Goal: Transaction & Acquisition: Purchase product/service

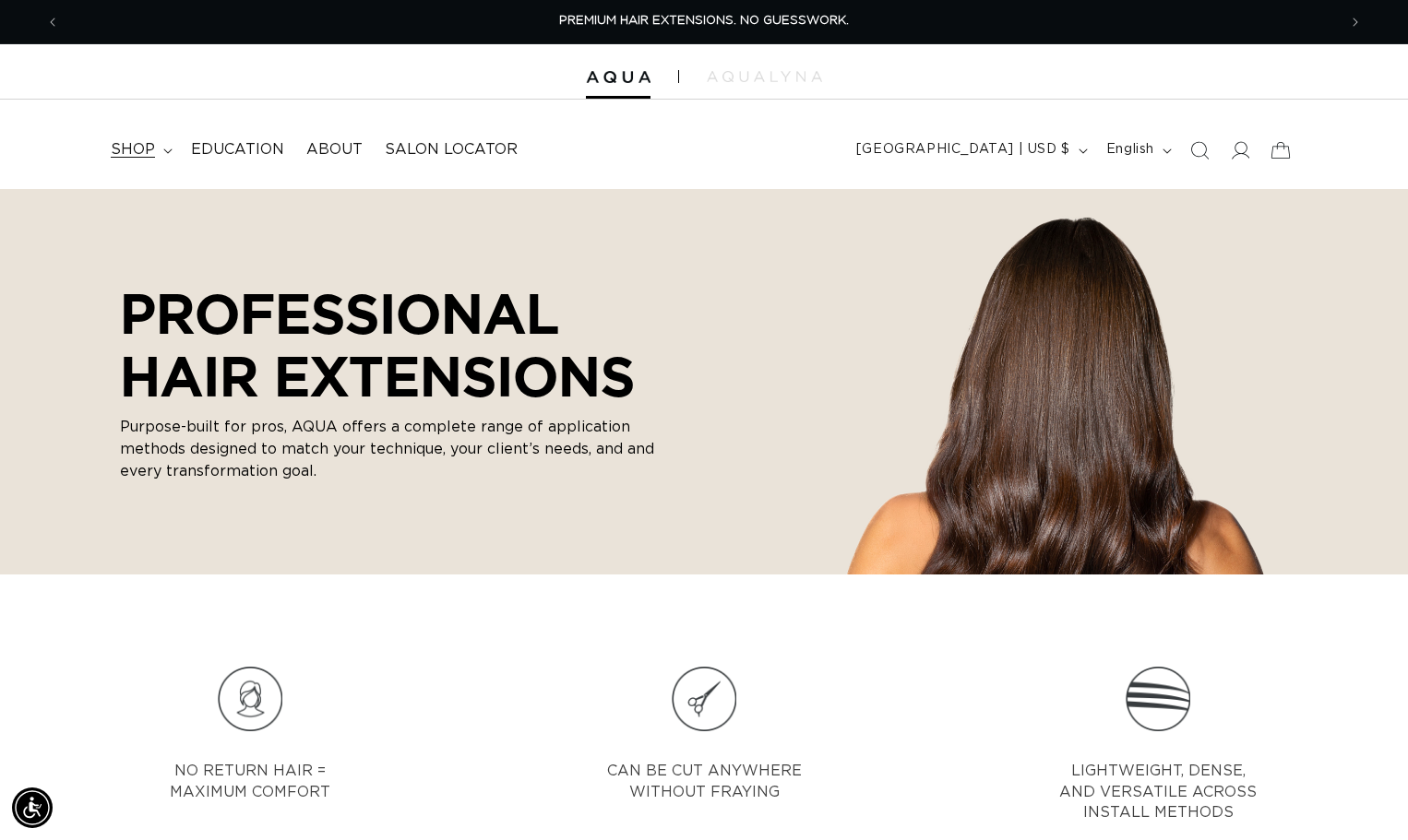
click at [134, 142] on span "shop" at bounding box center [133, 150] width 45 height 19
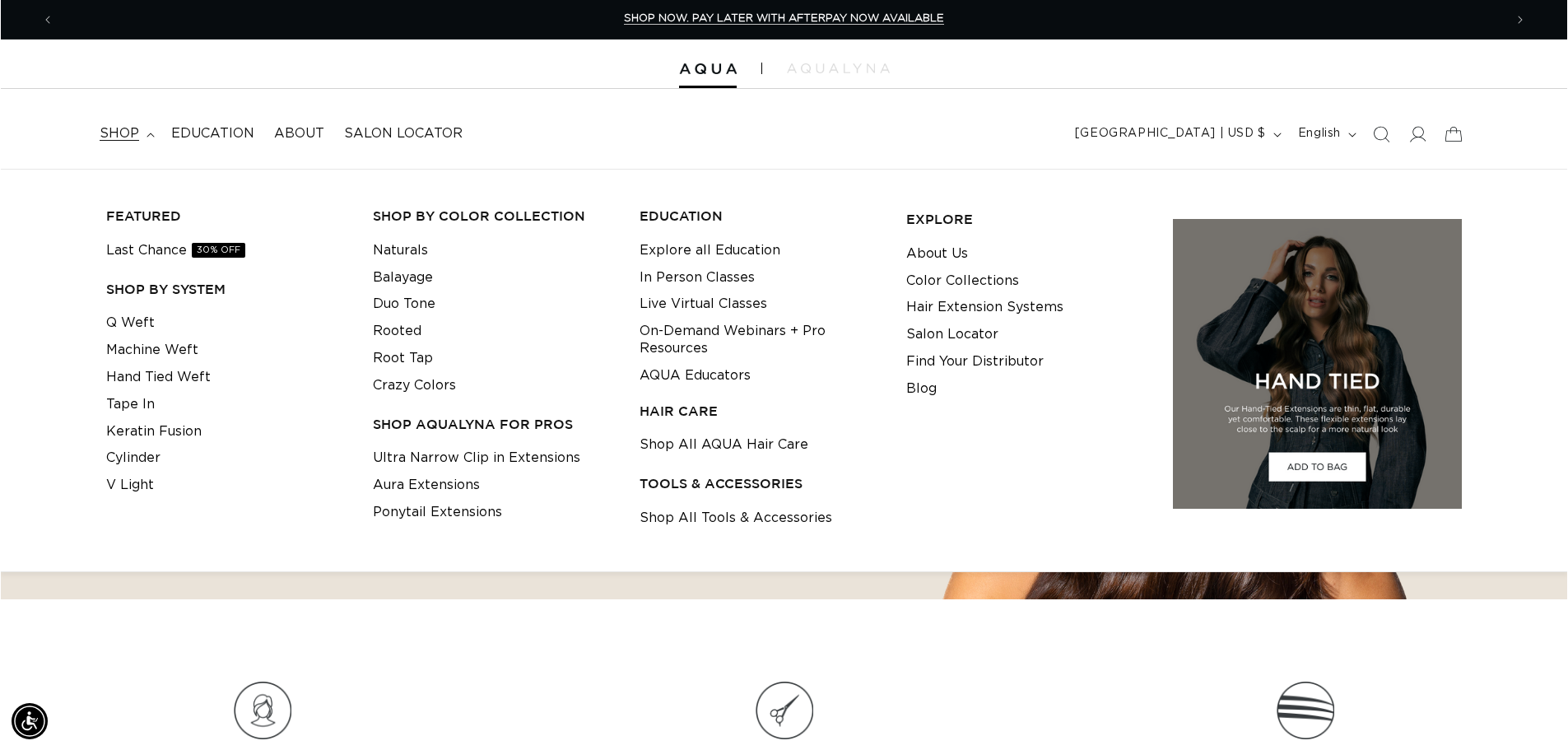
scroll to position [0, 1451]
click at [110, 133] on span "shop" at bounding box center [119, 134] width 40 height 17
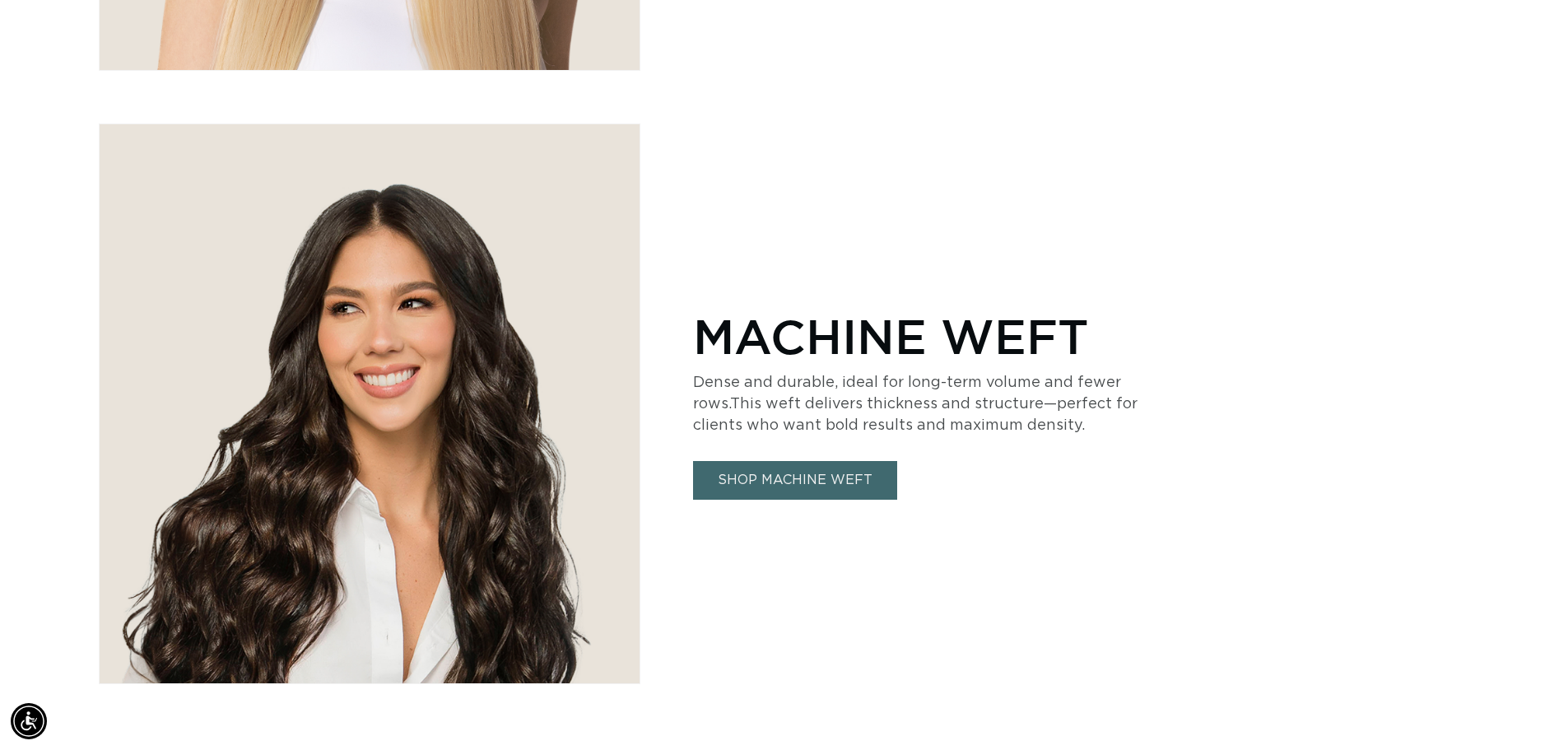
click at [771, 462] on link "SHOP MACHINE WEFT" at bounding box center [796, 480] width 204 height 39
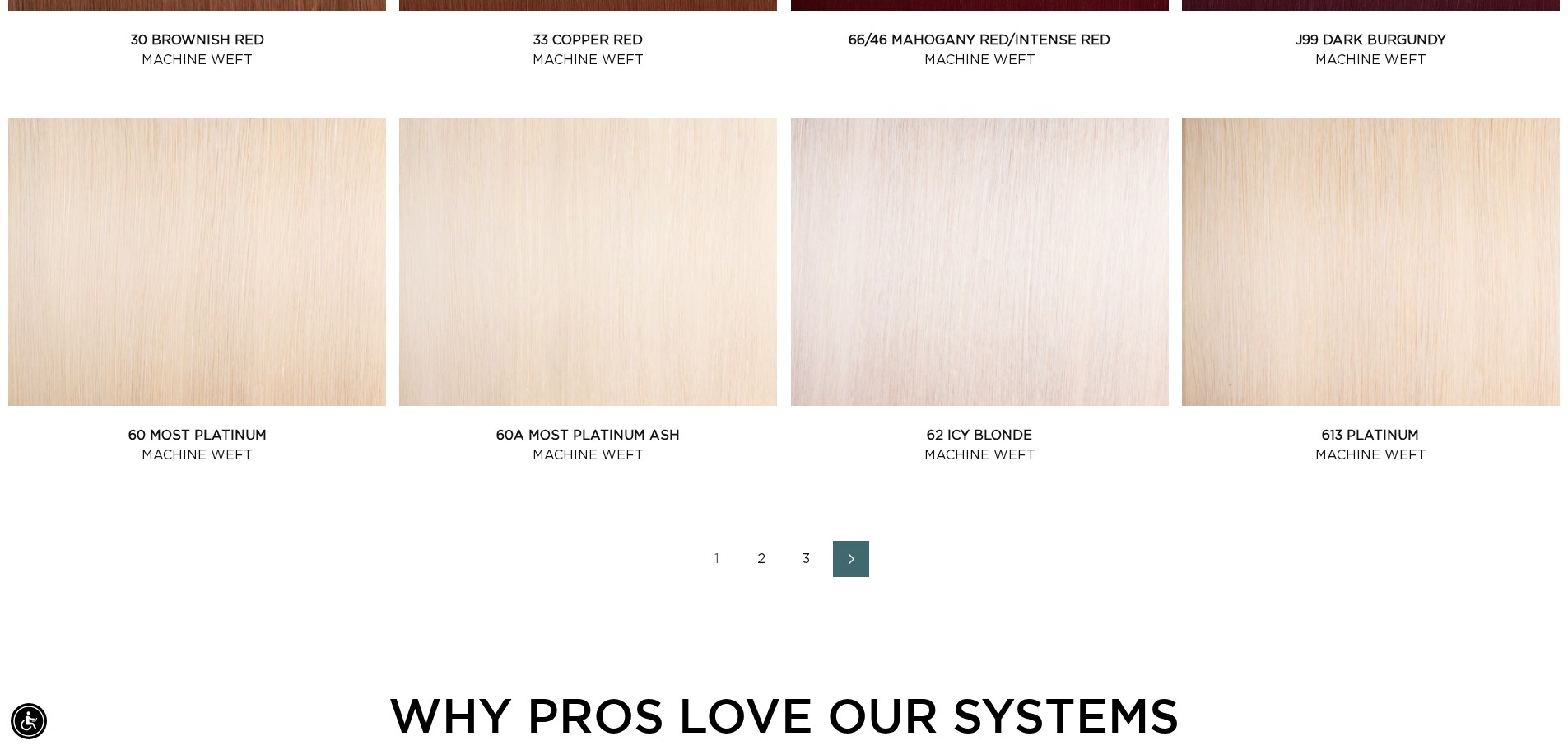
scroll to position [0, 1451]
click at [755, 563] on link "2" at bounding box center [763, 559] width 36 height 36
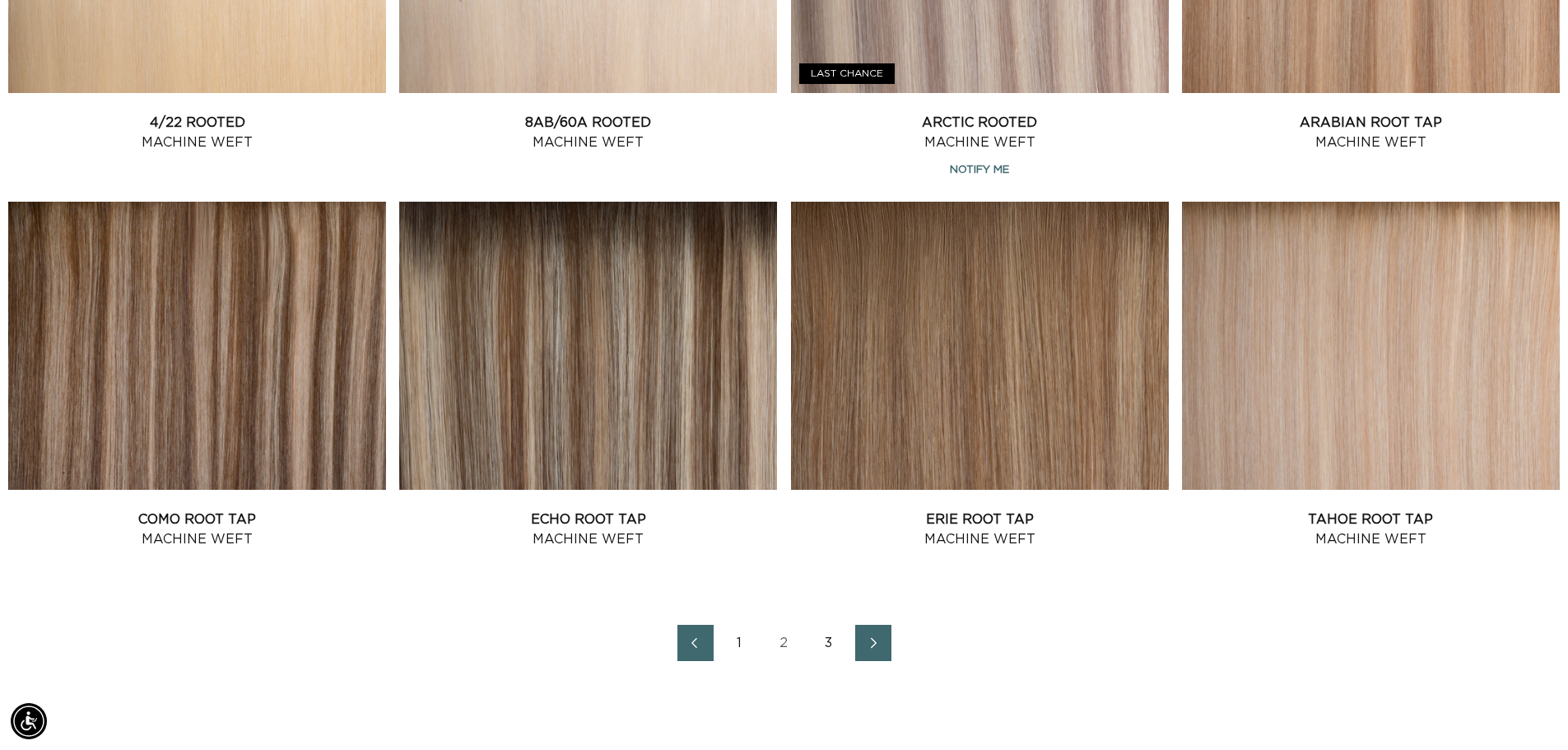
scroll to position [0, 2903]
click at [875, 656] on link "Next page" at bounding box center [874, 643] width 36 height 36
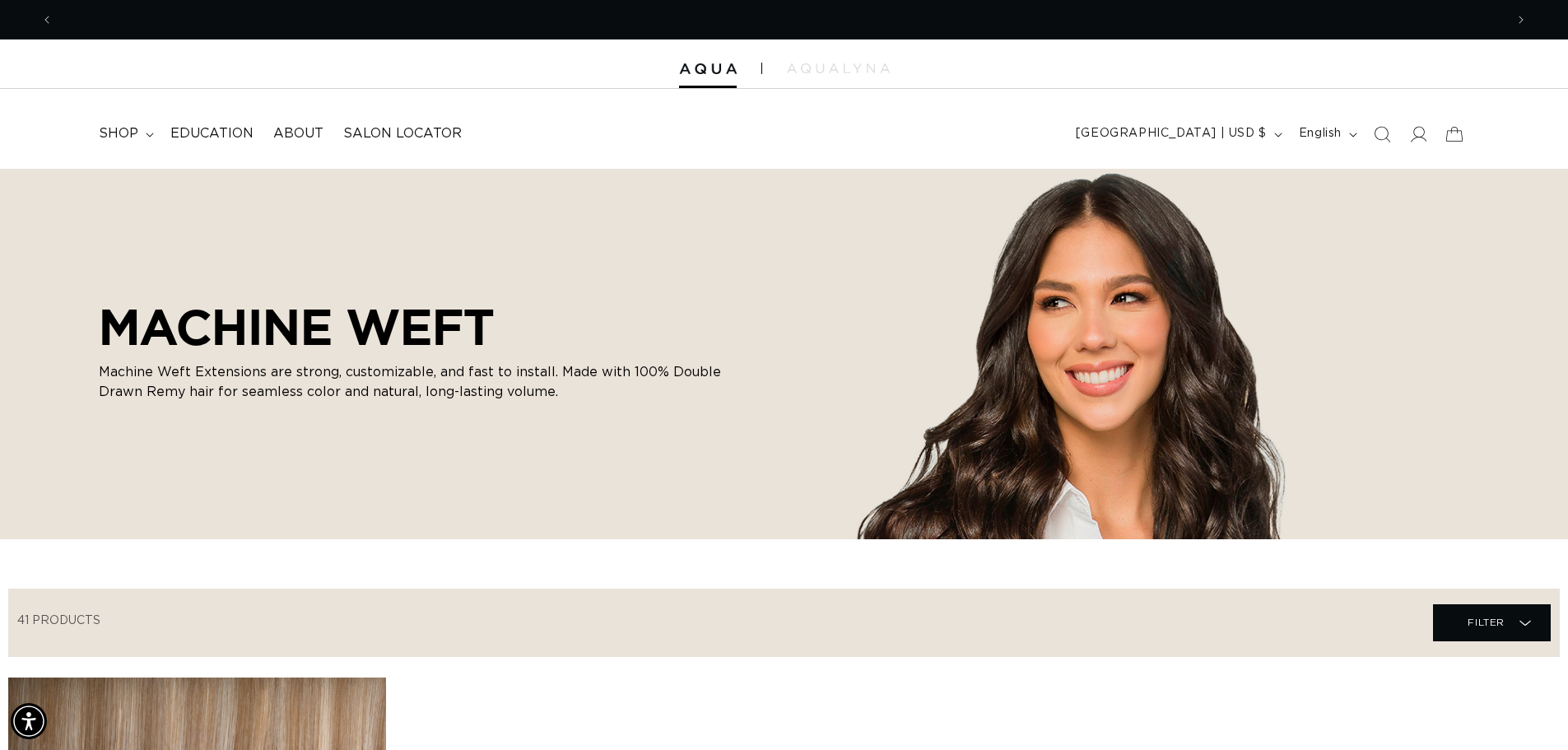
scroll to position [0, 2903]
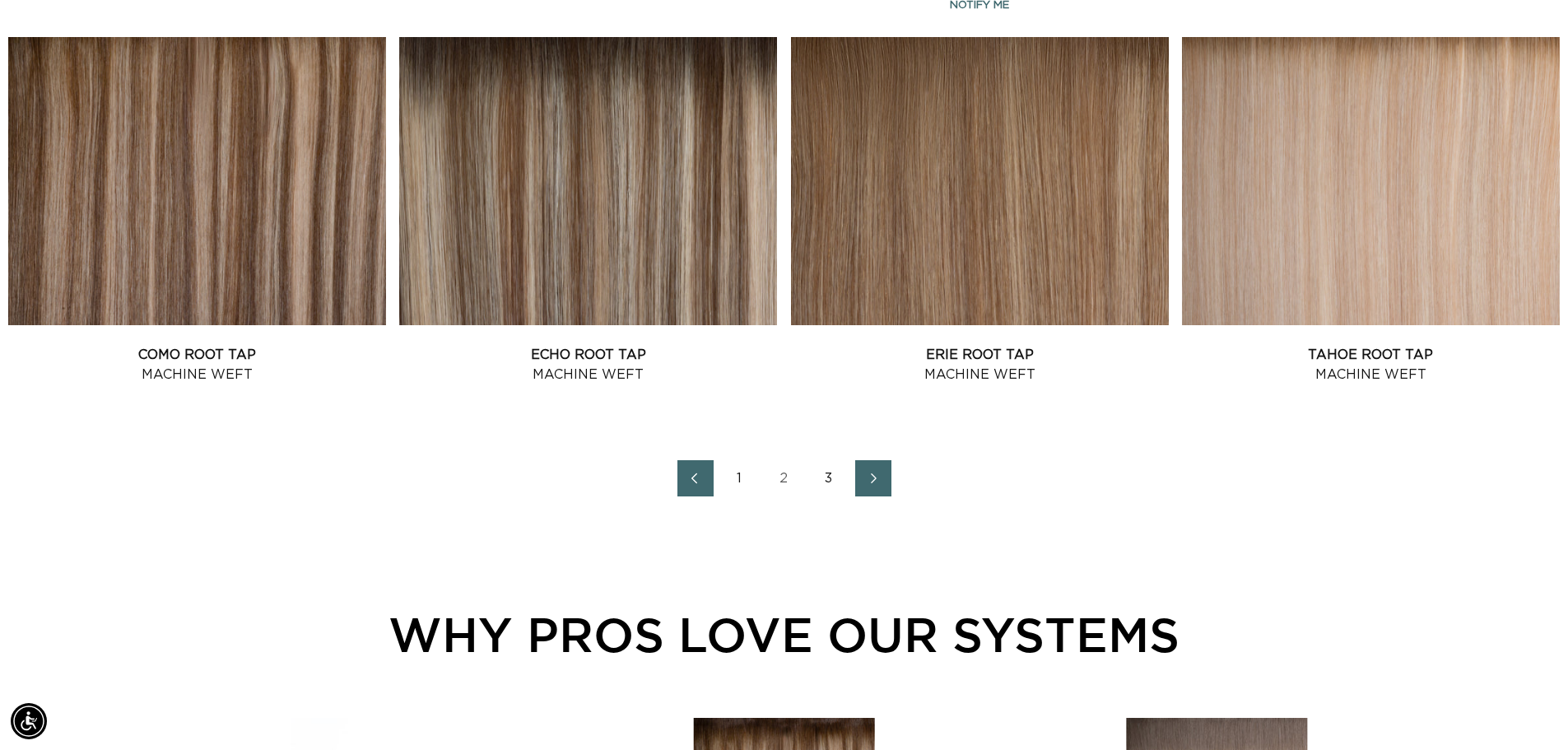
click at [695, 479] on icon "Previous page" at bounding box center [694, 478] width 22 height 11
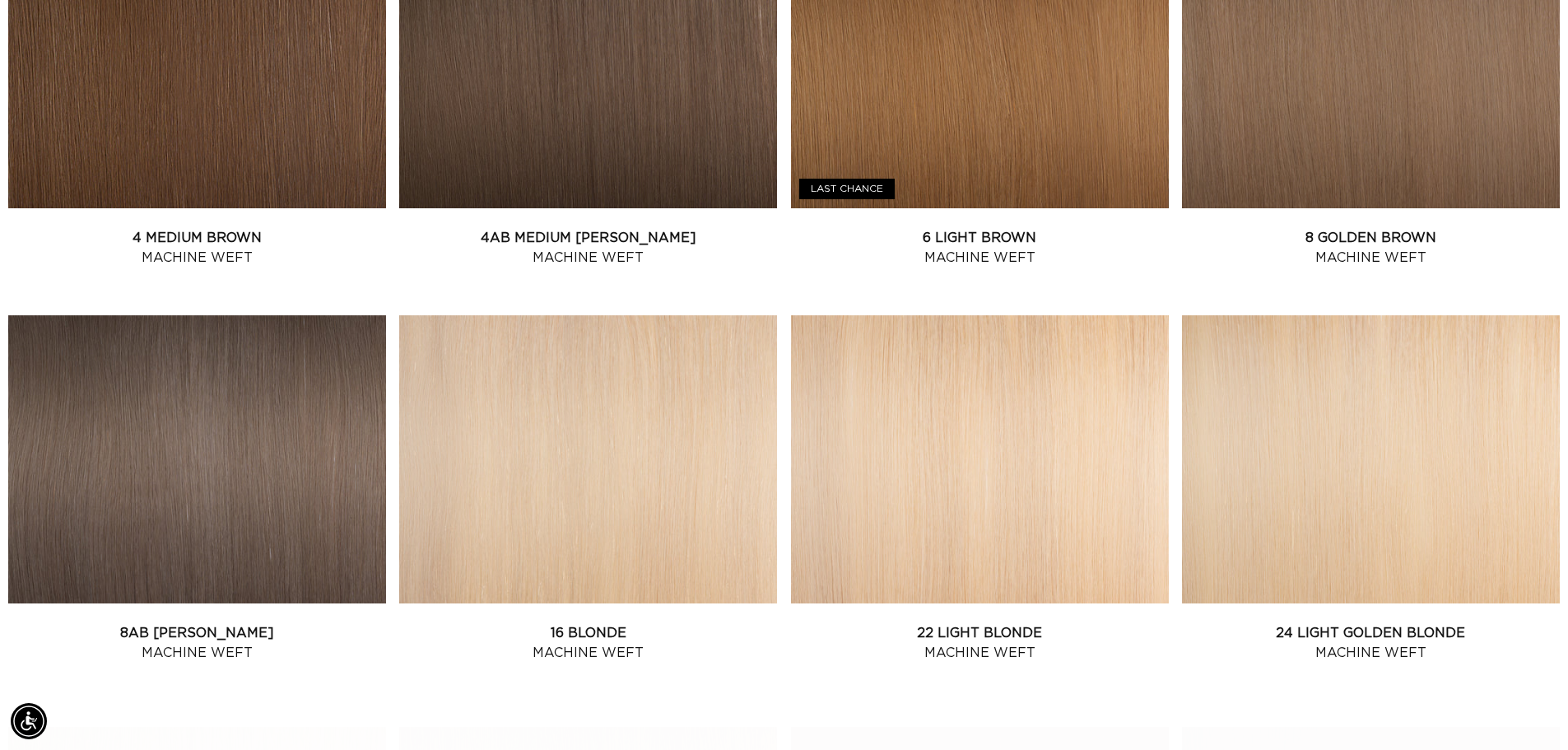
scroll to position [0, 2903]
click at [624, 624] on link "16 Blonde Machine Weft" at bounding box center [588, 643] width 377 height 40
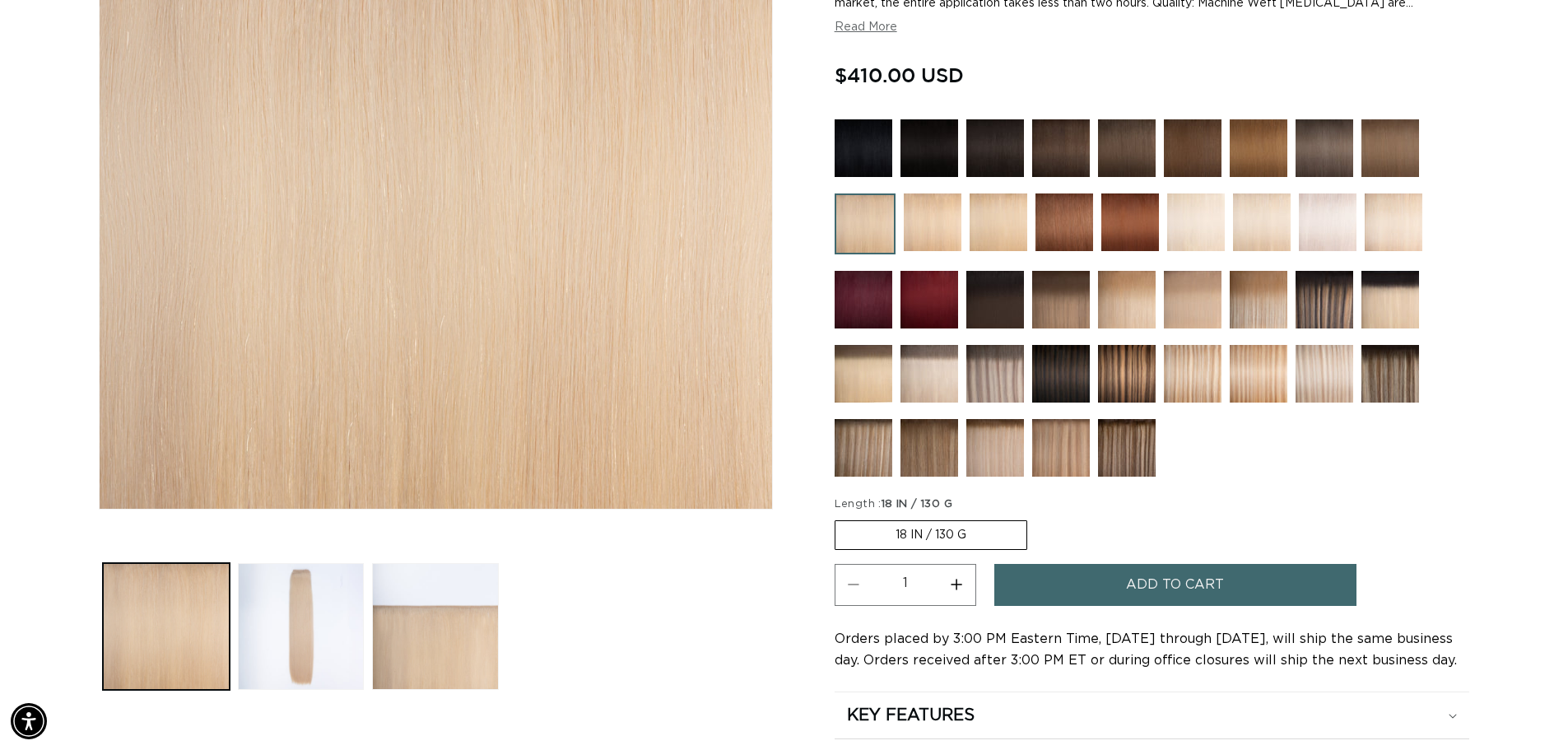
click at [892, 537] on label "18 IN / 130 G Variant sold out or unavailable" at bounding box center [931, 535] width 193 height 29
click at [840, 518] on input "18 IN / 130 G Variant sold out or unavailable" at bounding box center [839, 517] width 1 height 1
click at [979, 534] on label "18 IN / 130 G Variant sold out or unavailable" at bounding box center [931, 535] width 193 height 29
click at [840, 518] on input "18 IN / 130 G Variant sold out or unavailable" at bounding box center [839, 517] width 1 height 1
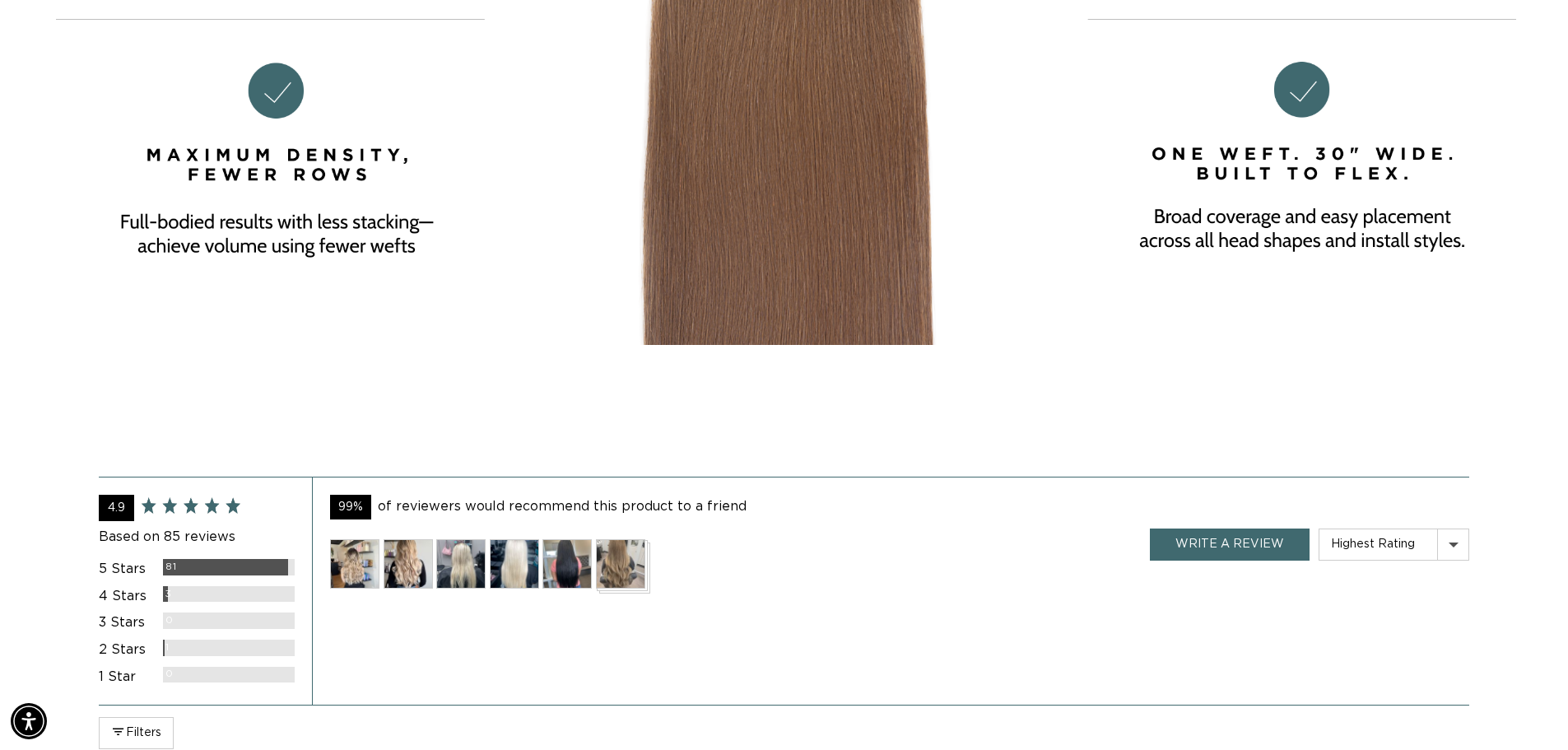
scroll to position [2635, 0]
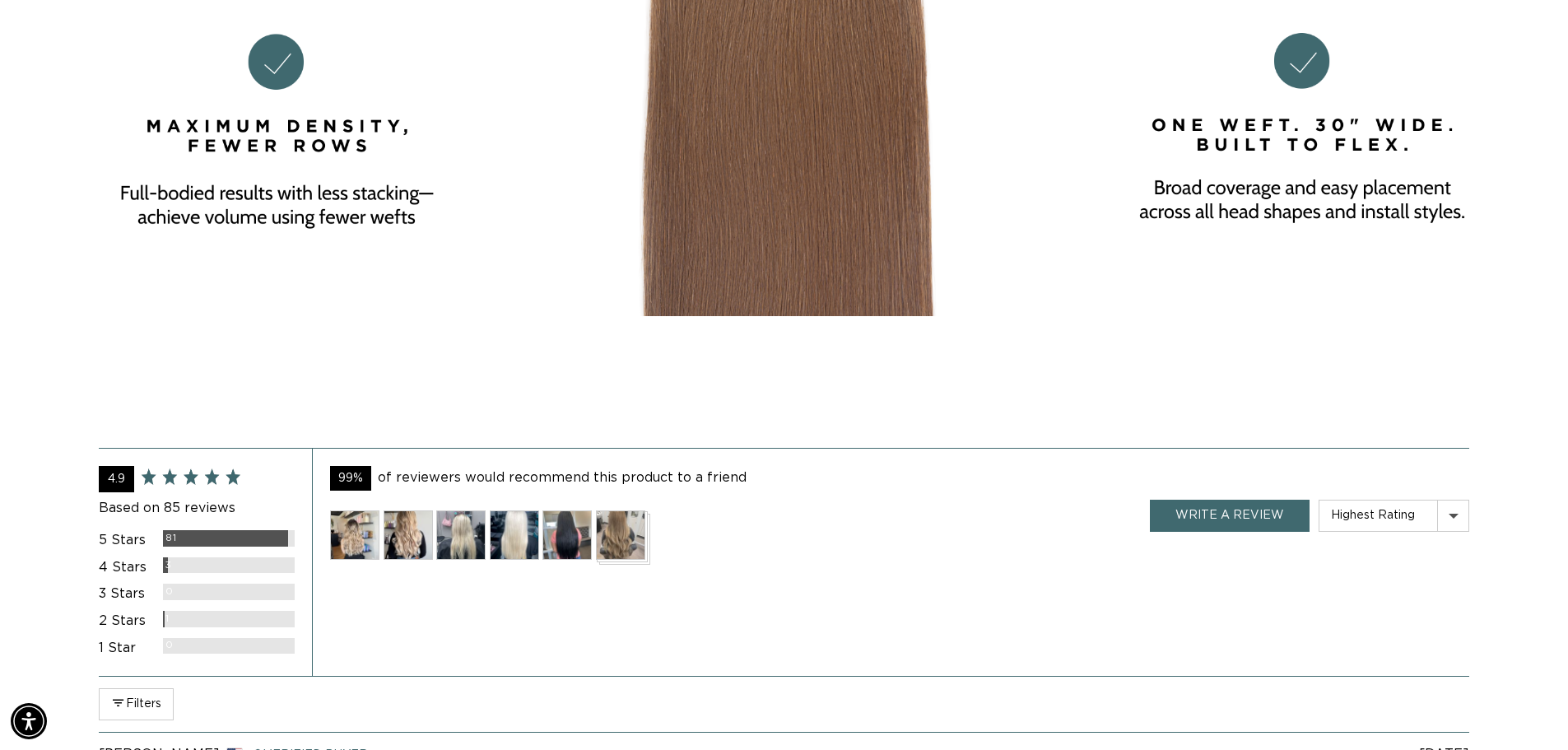
click at [365, 536] on img at bounding box center [354, 535] width 49 height 49
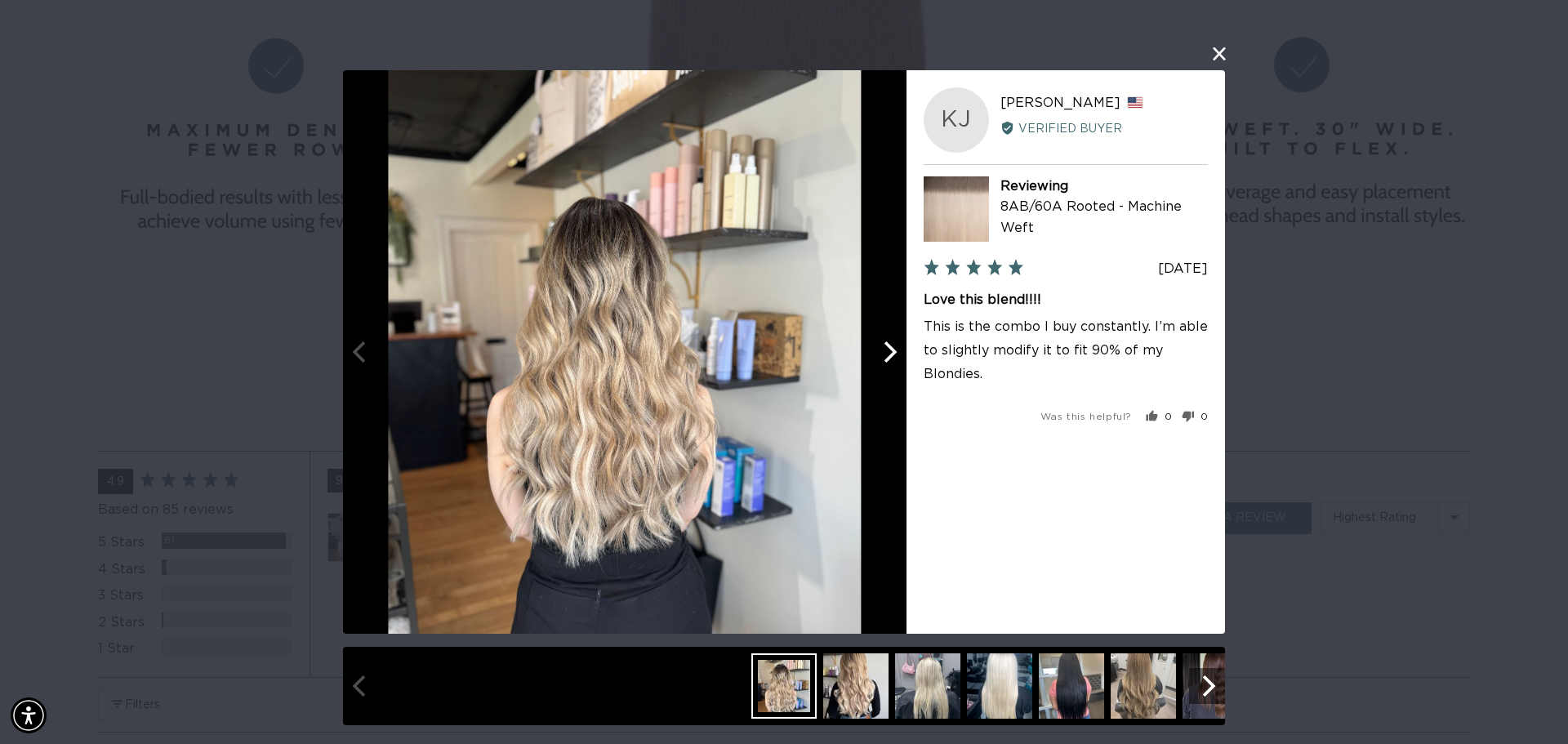
scroll to position [0, 0]
click at [884, 349] on icon "Next" at bounding box center [888, 351] width 21 height 21
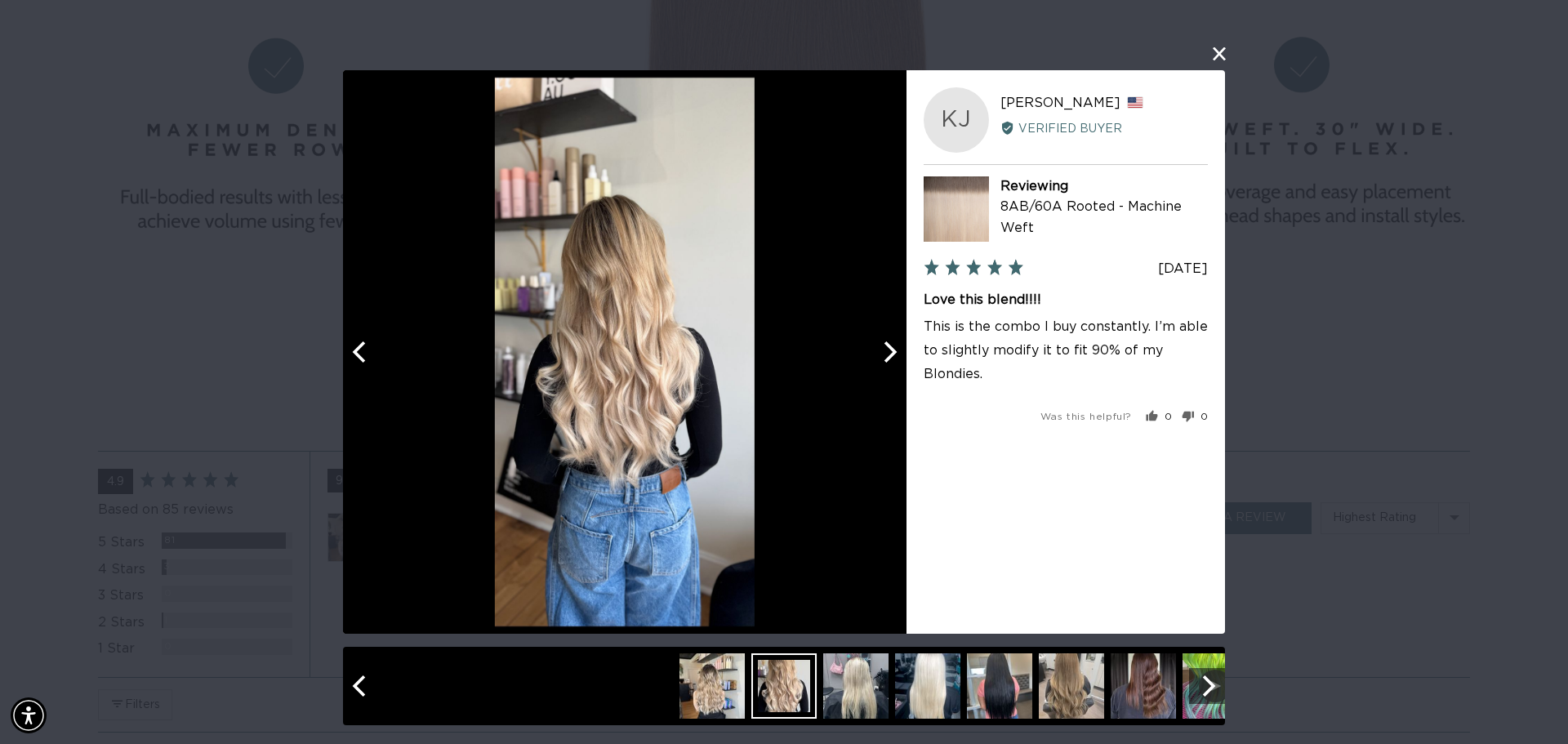
scroll to position [0, 2903]
click at [884, 349] on icon "Next" at bounding box center [888, 351] width 21 height 21
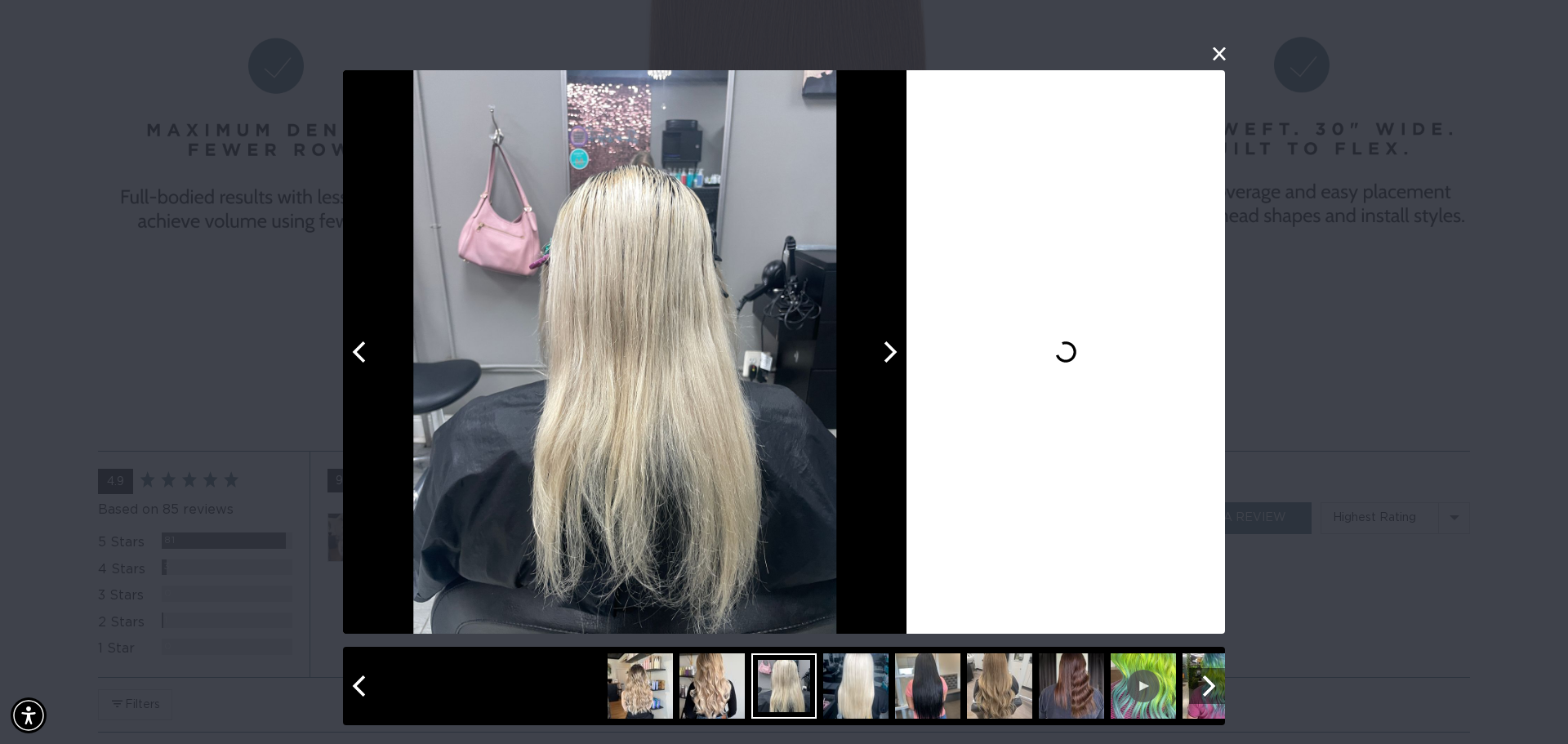
scroll to position [0, 0]
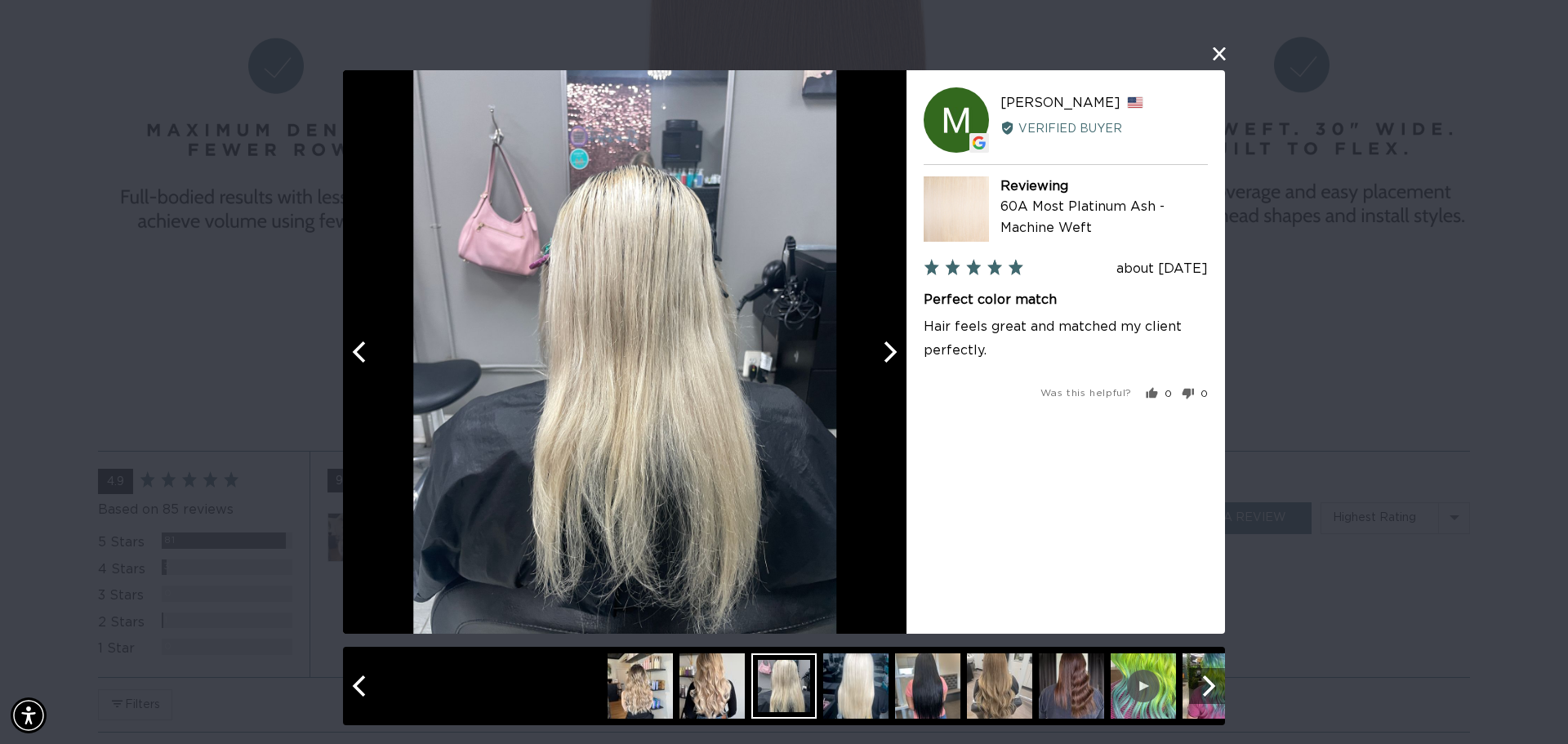
click at [884, 350] on icon "Next" at bounding box center [888, 351] width 21 height 21
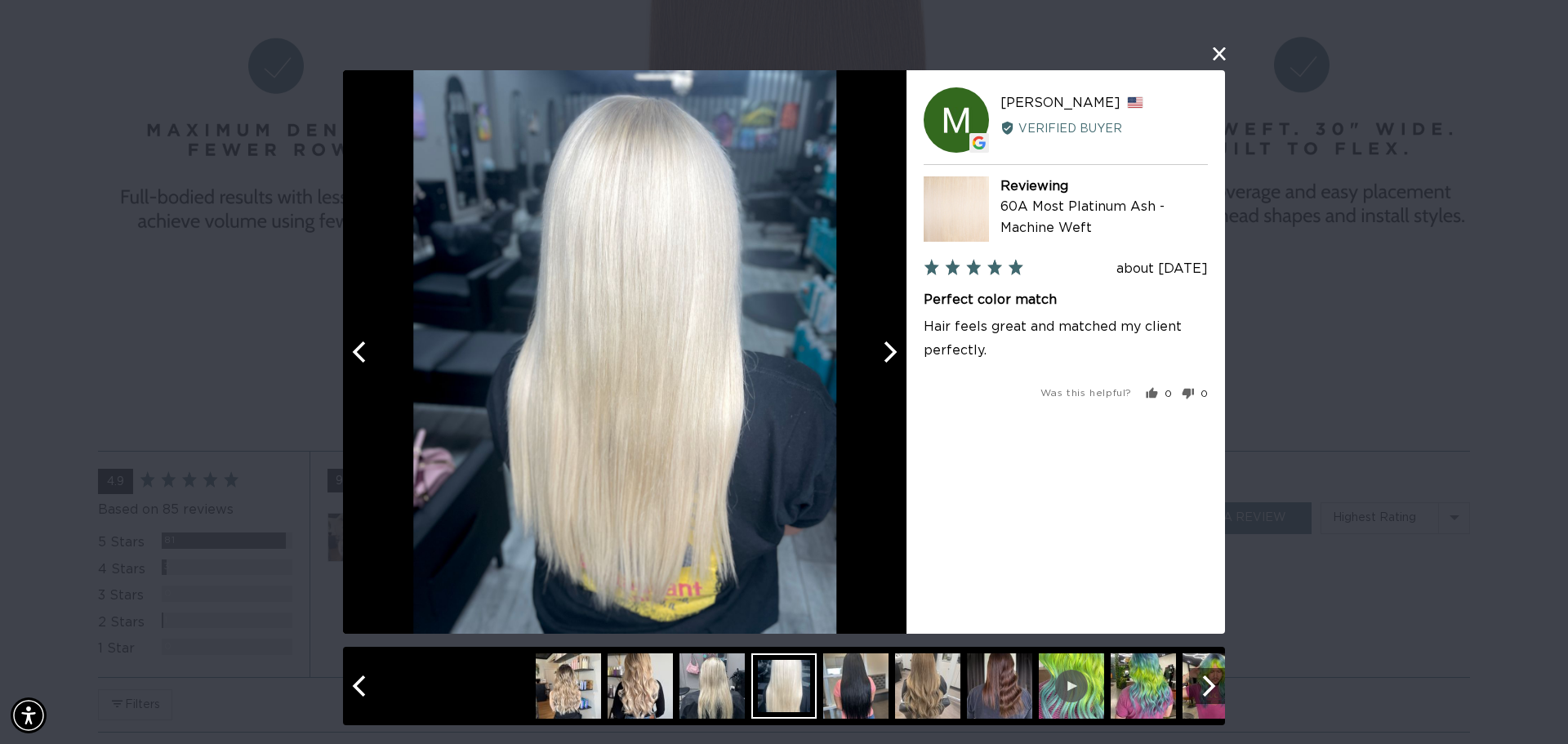
scroll to position [0, 2903]
click at [884, 350] on icon "Next" at bounding box center [888, 351] width 21 height 21
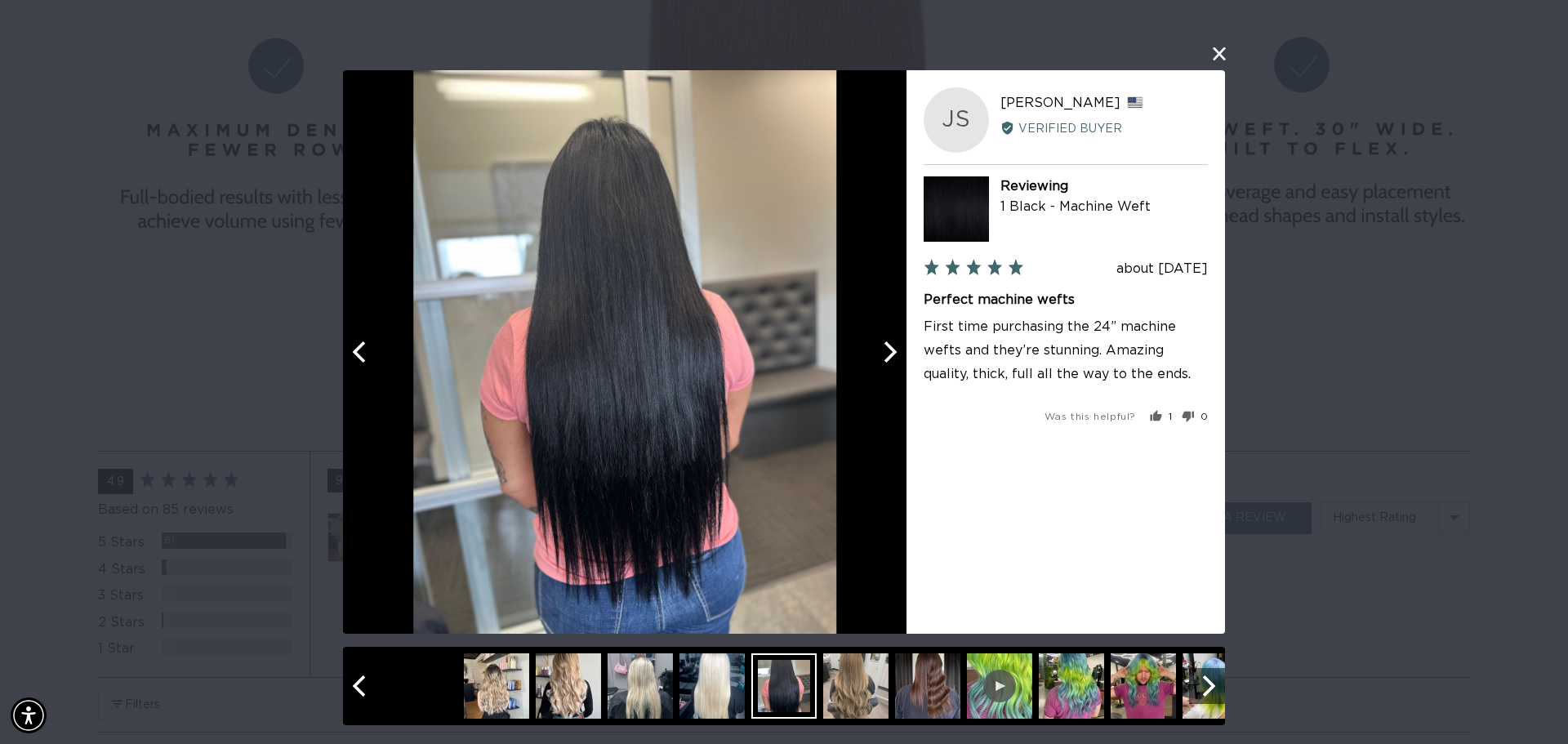
click at [893, 336] on button "Next" at bounding box center [889, 352] width 36 height 36
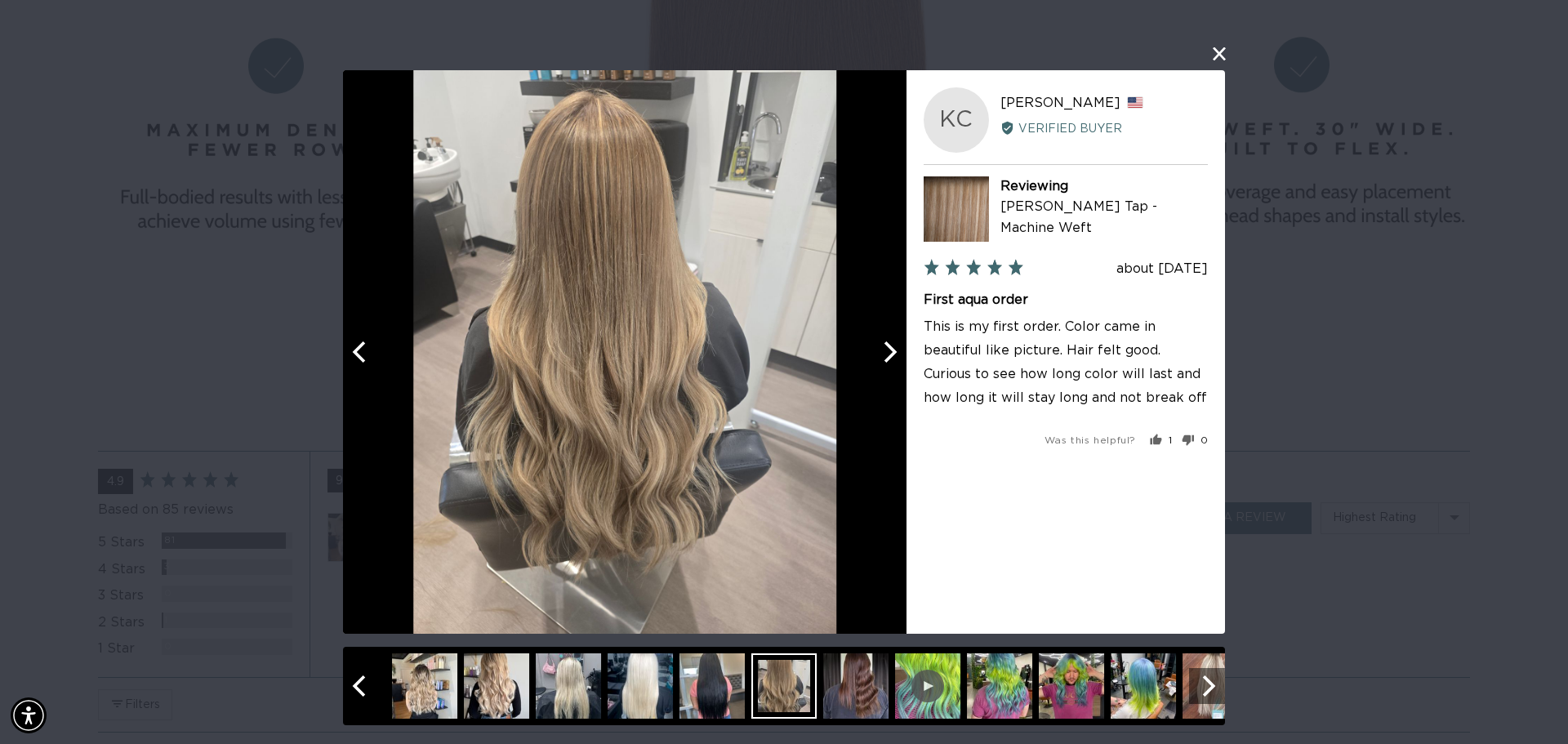
click at [891, 341] on icon "Next" at bounding box center [888, 351] width 21 height 21
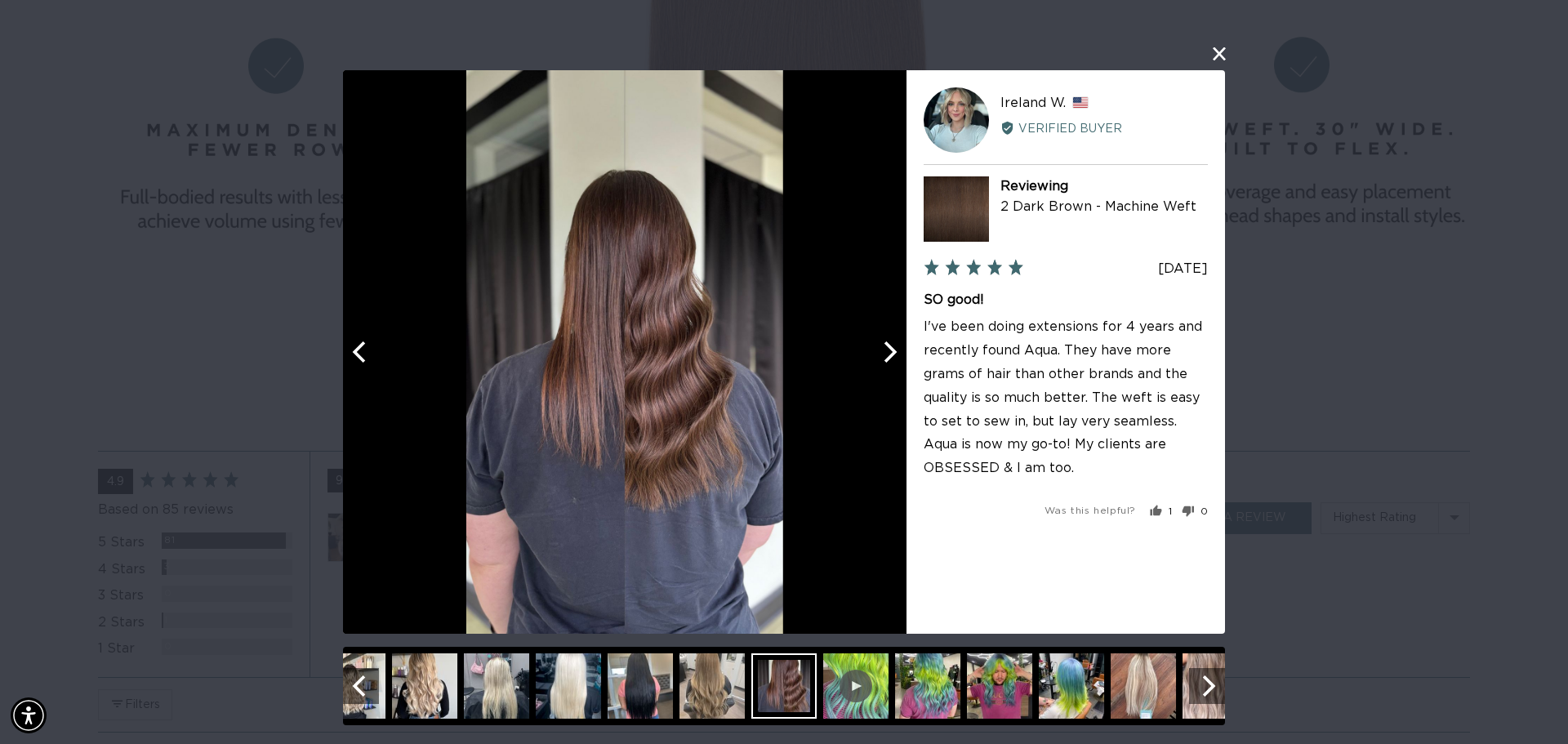
scroll to position [0, 0]
click at [891, 341] on icon "Next" at bounding box center [888, 351] width 21 height 21
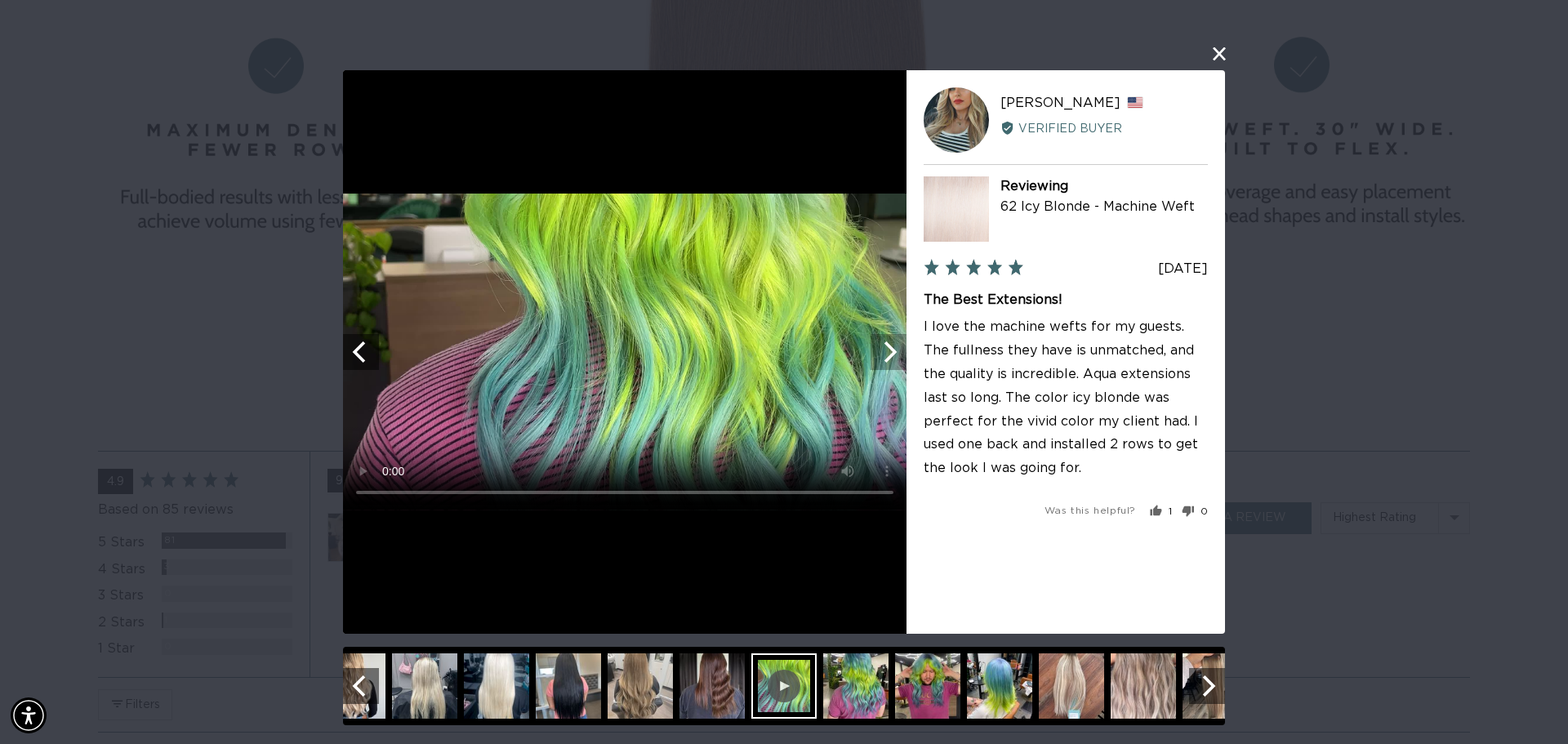
click at [892, 346] on icon "Next" at bounding box center [888, 351] width 21 height 21
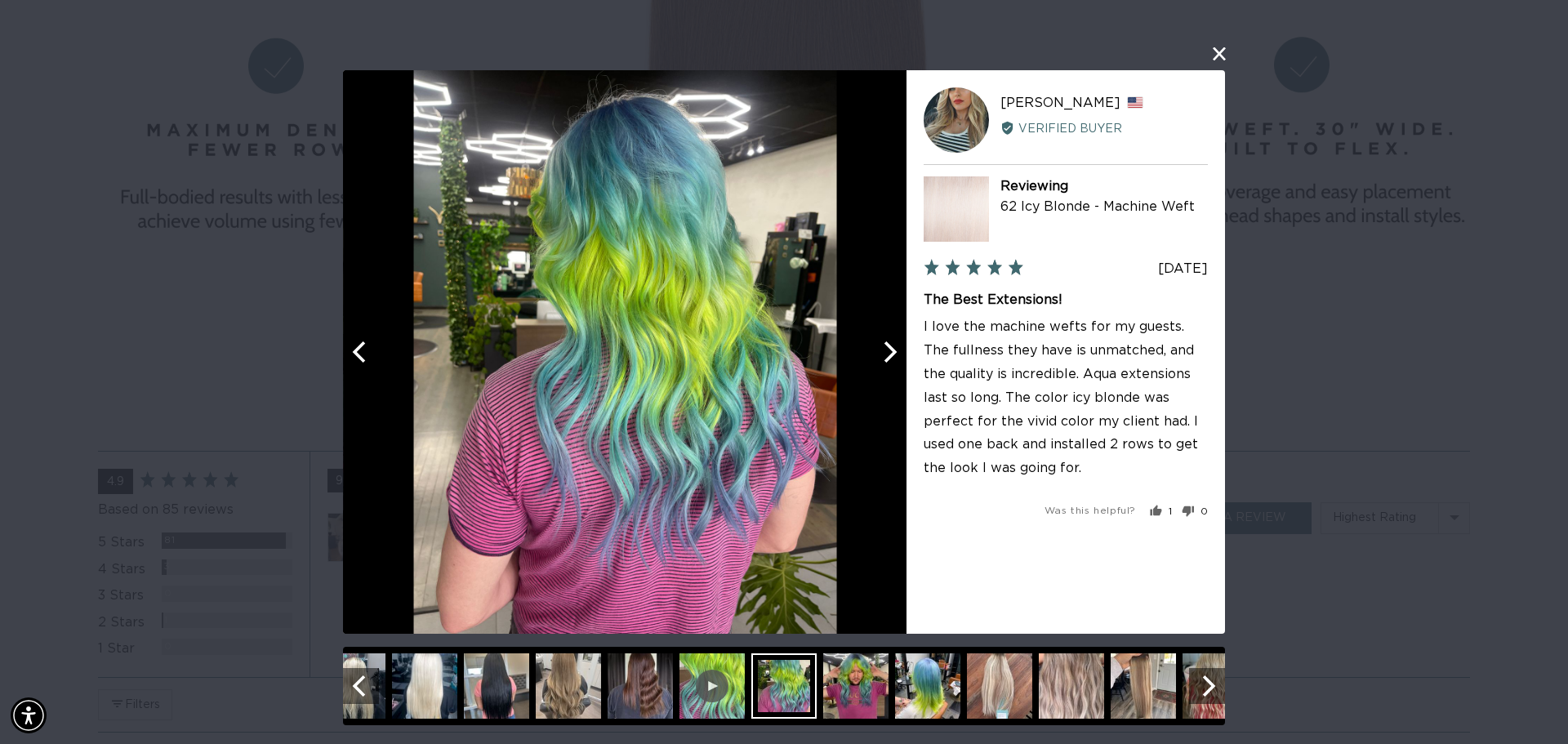
click at [892, 346] on icon "Next" at bounding box center [888, 351] width 21 height 21
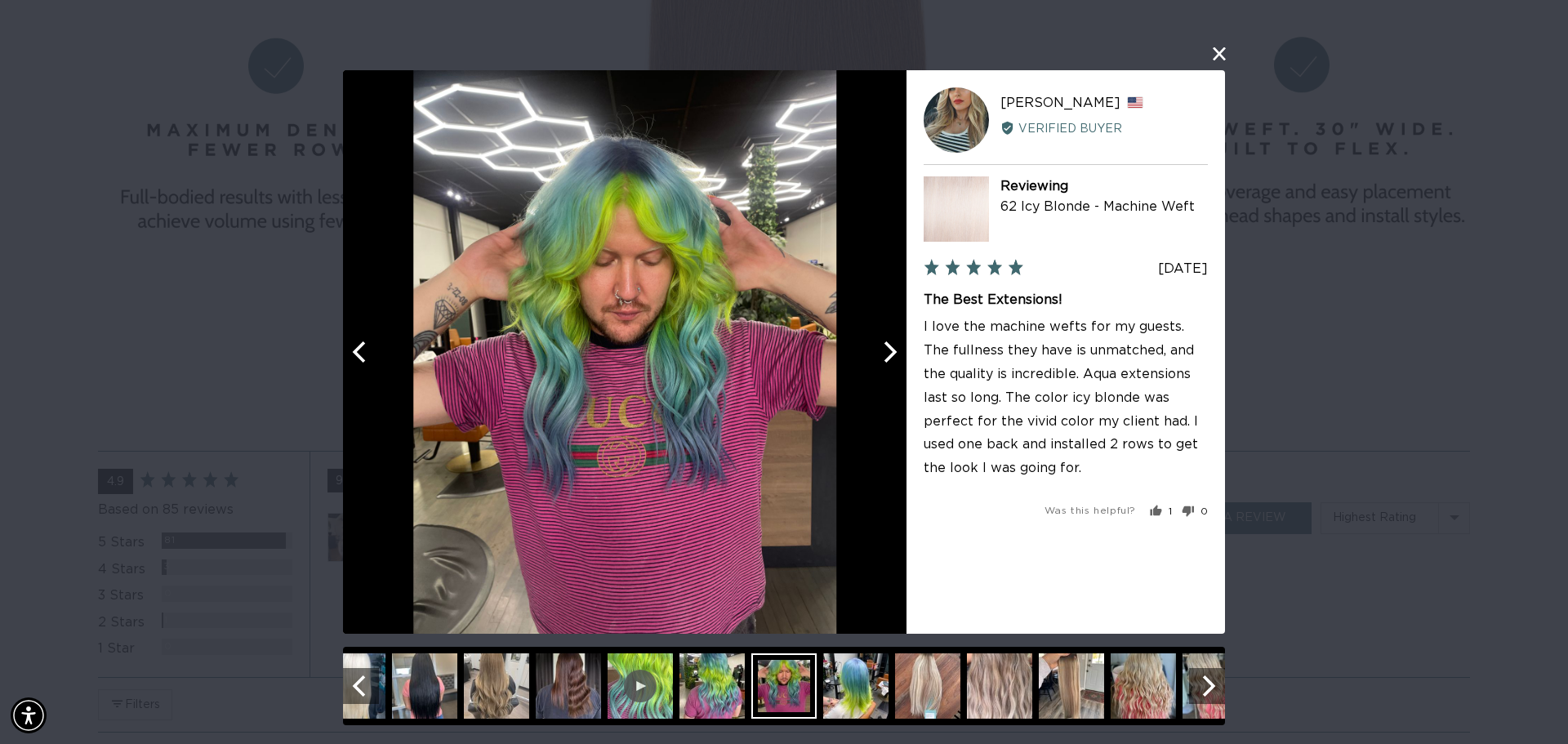
click at [892, 346] on icon "Next" at bounding box center [888, 351] width 21 height 21
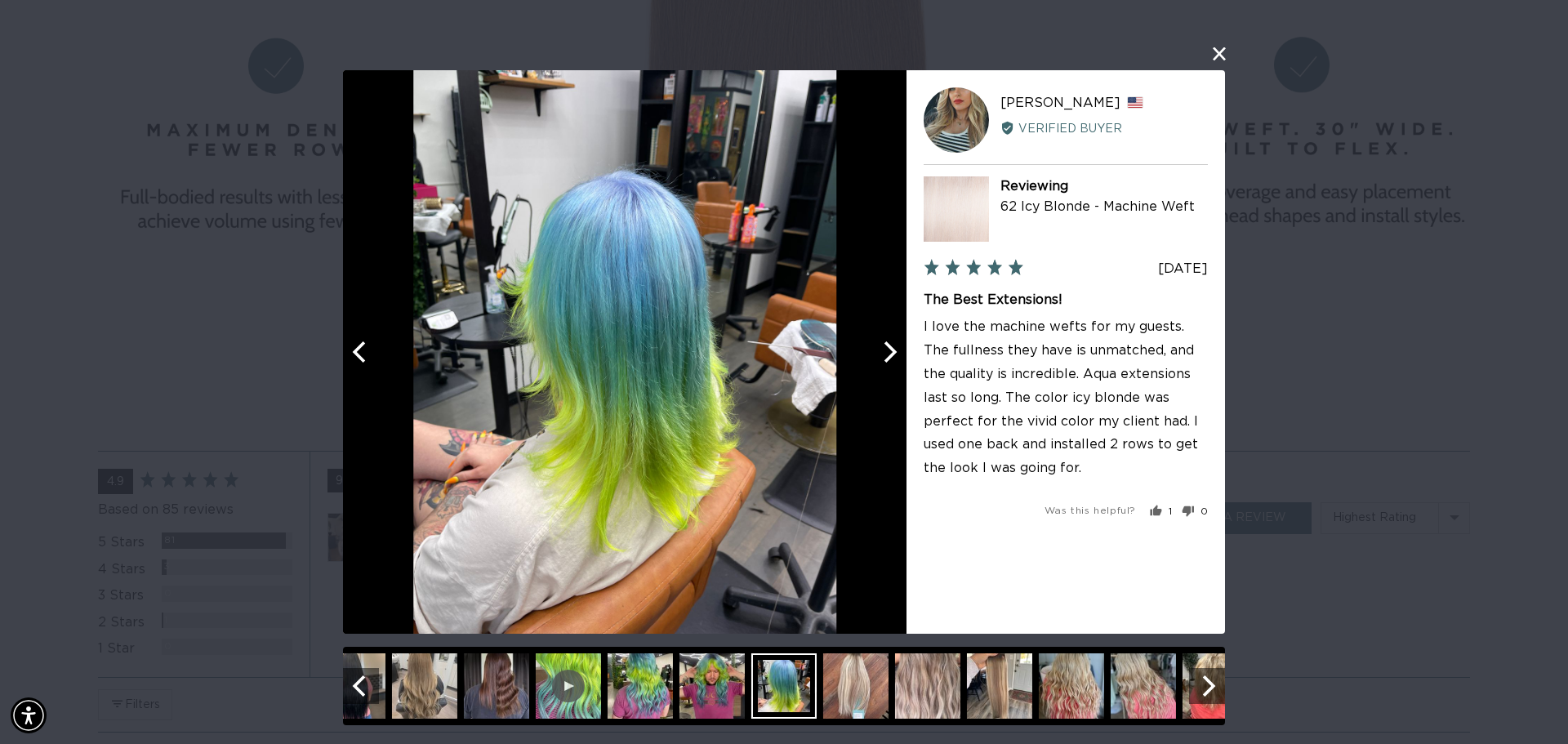
click at [892, 346] on icon "Next" at bounding box center [888, 351] width 21 height 21
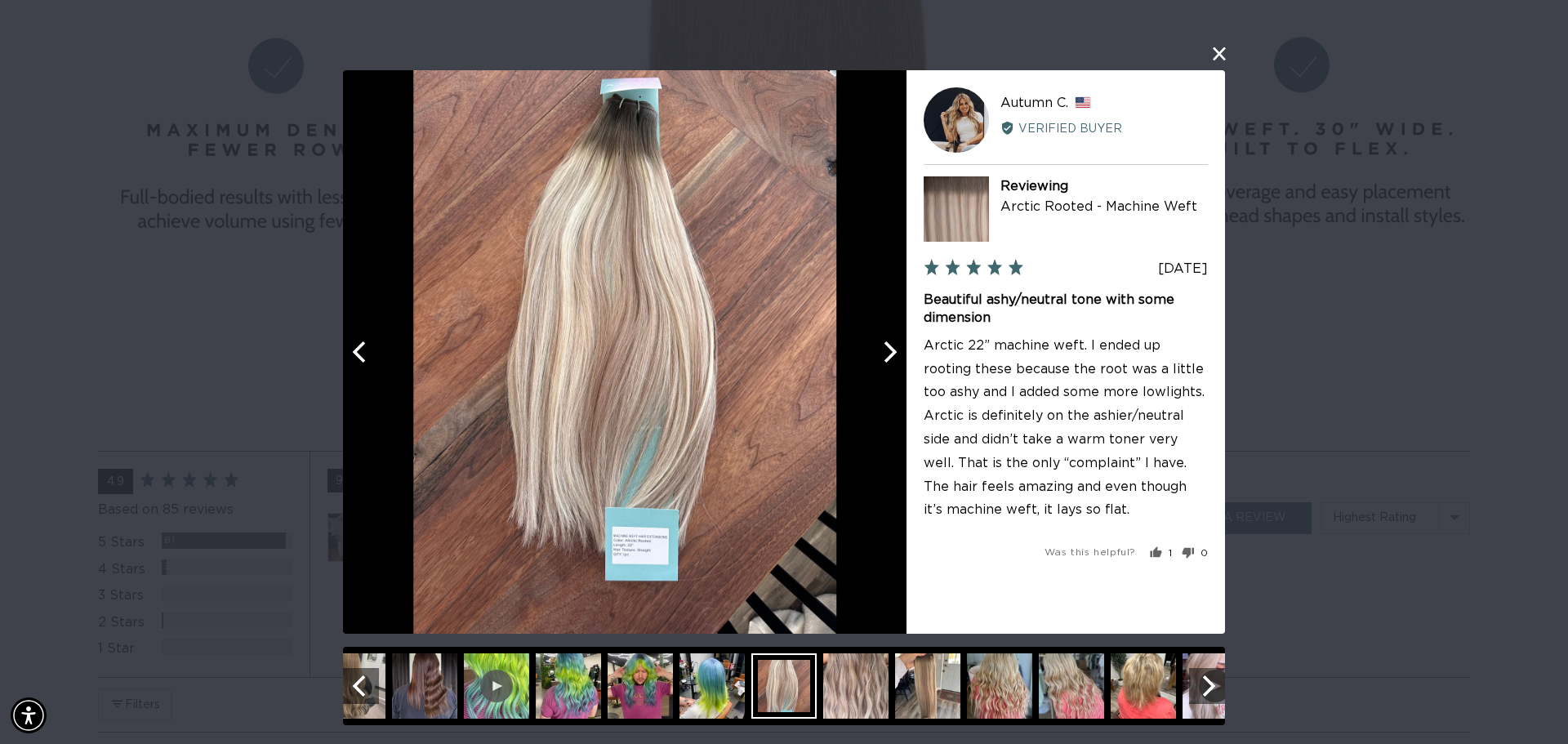
scroll to position [0, 1452]
click at [889, 346] on icon "Next" at bounding box center [890, 351] width 13 height 21
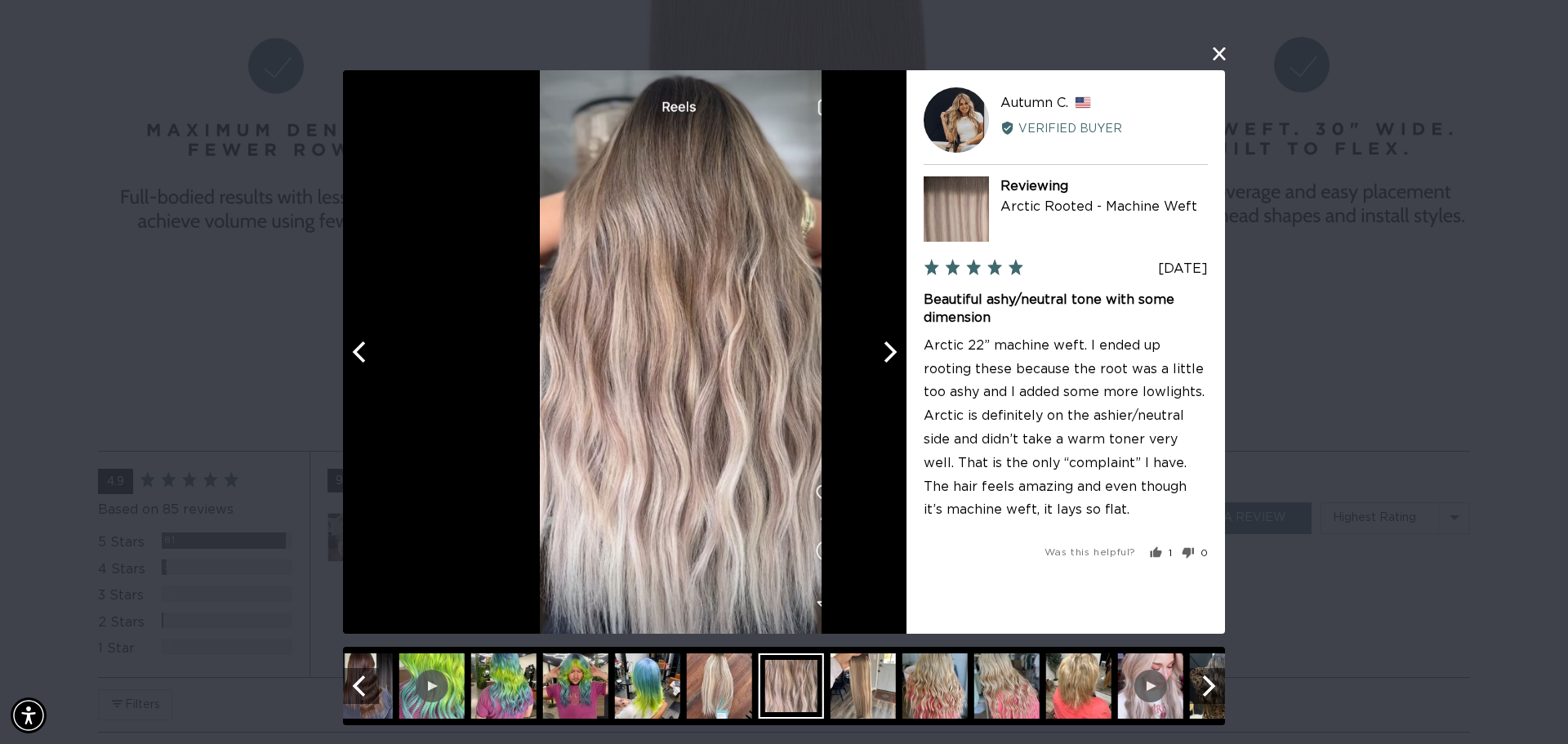
scroll to position [0, 2903]
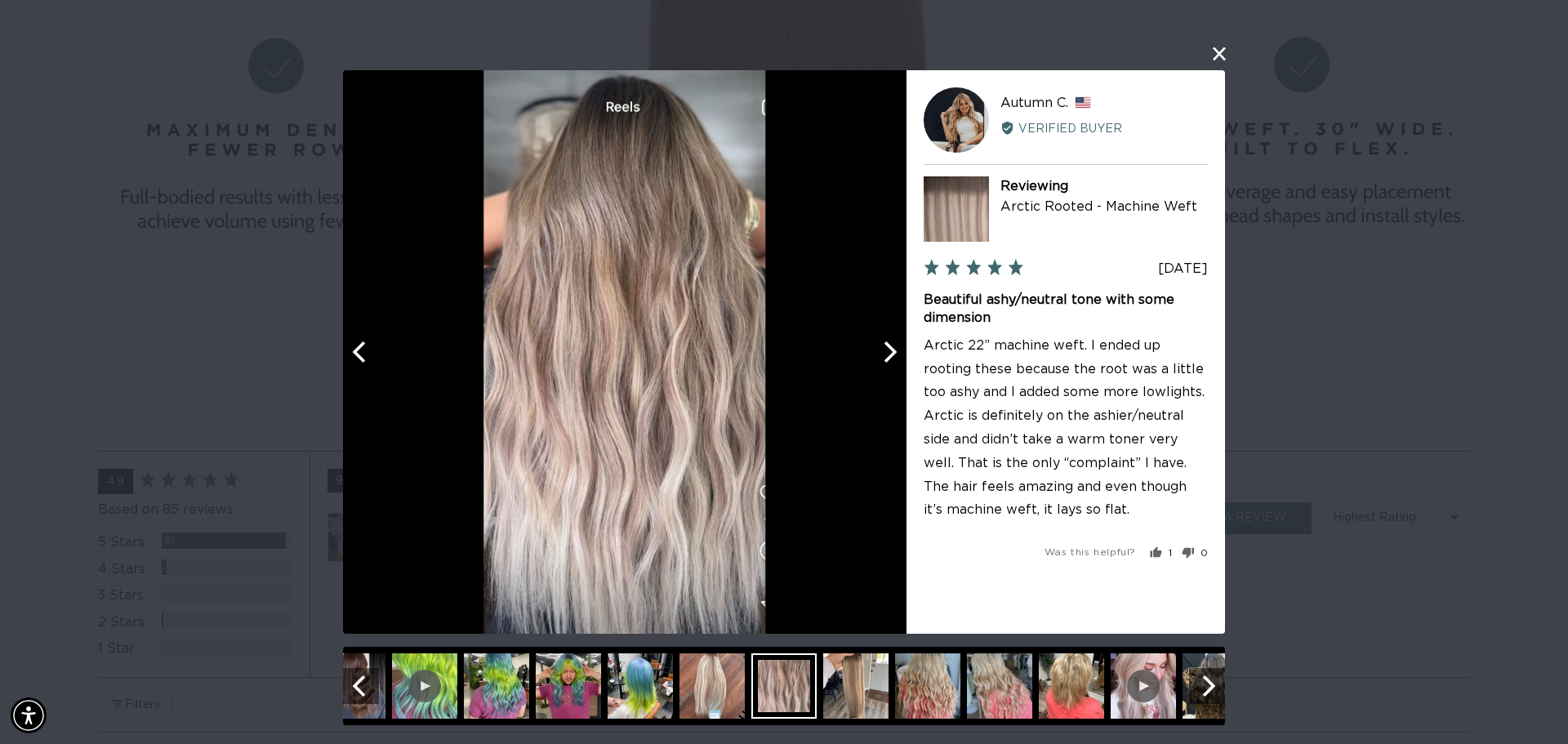
click at [889, 346] on icon "Next" at bounding box center [890, 351] width 13 height 21
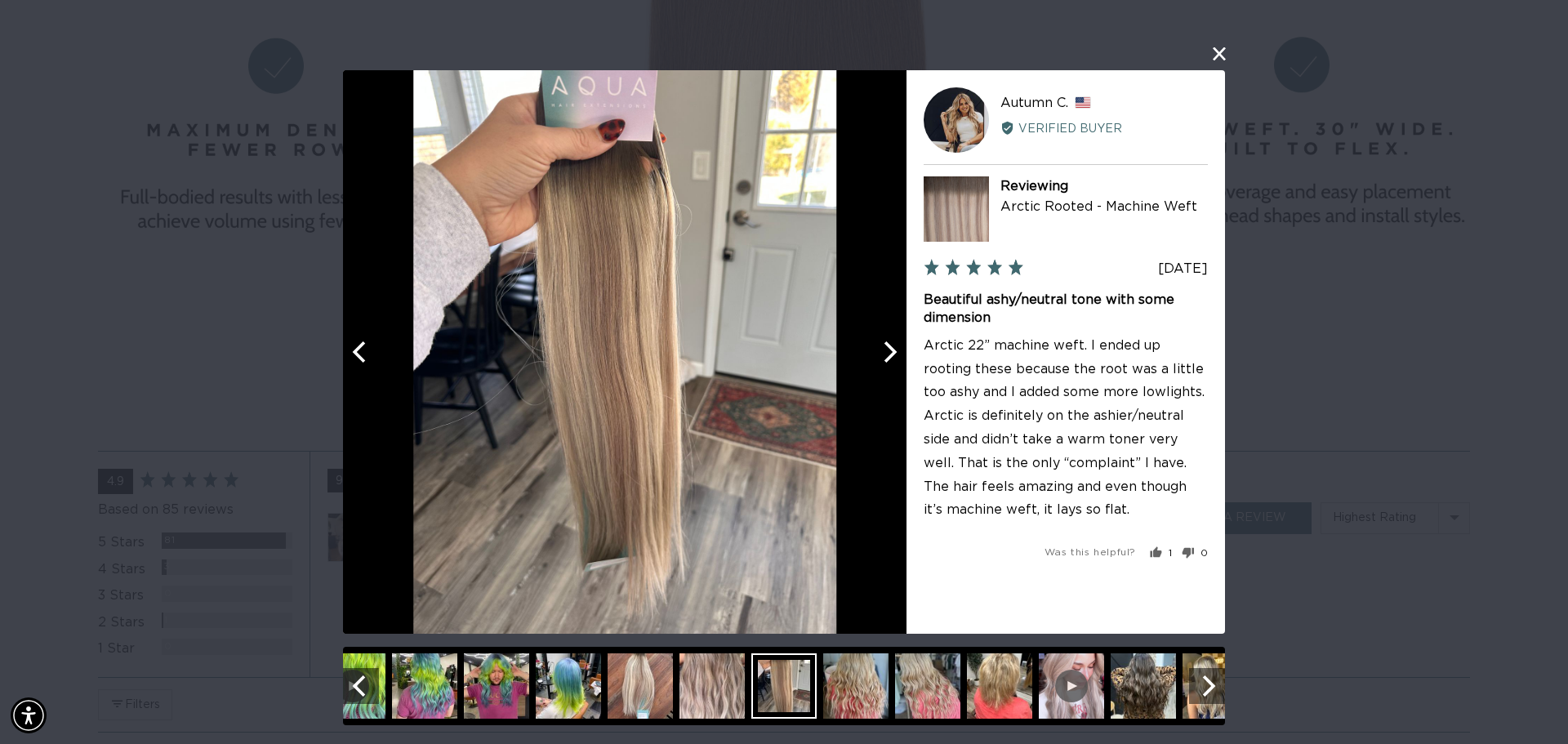
click at [888, 348] on icon "Next" at bounding box center [888, 351] width 21 height 21
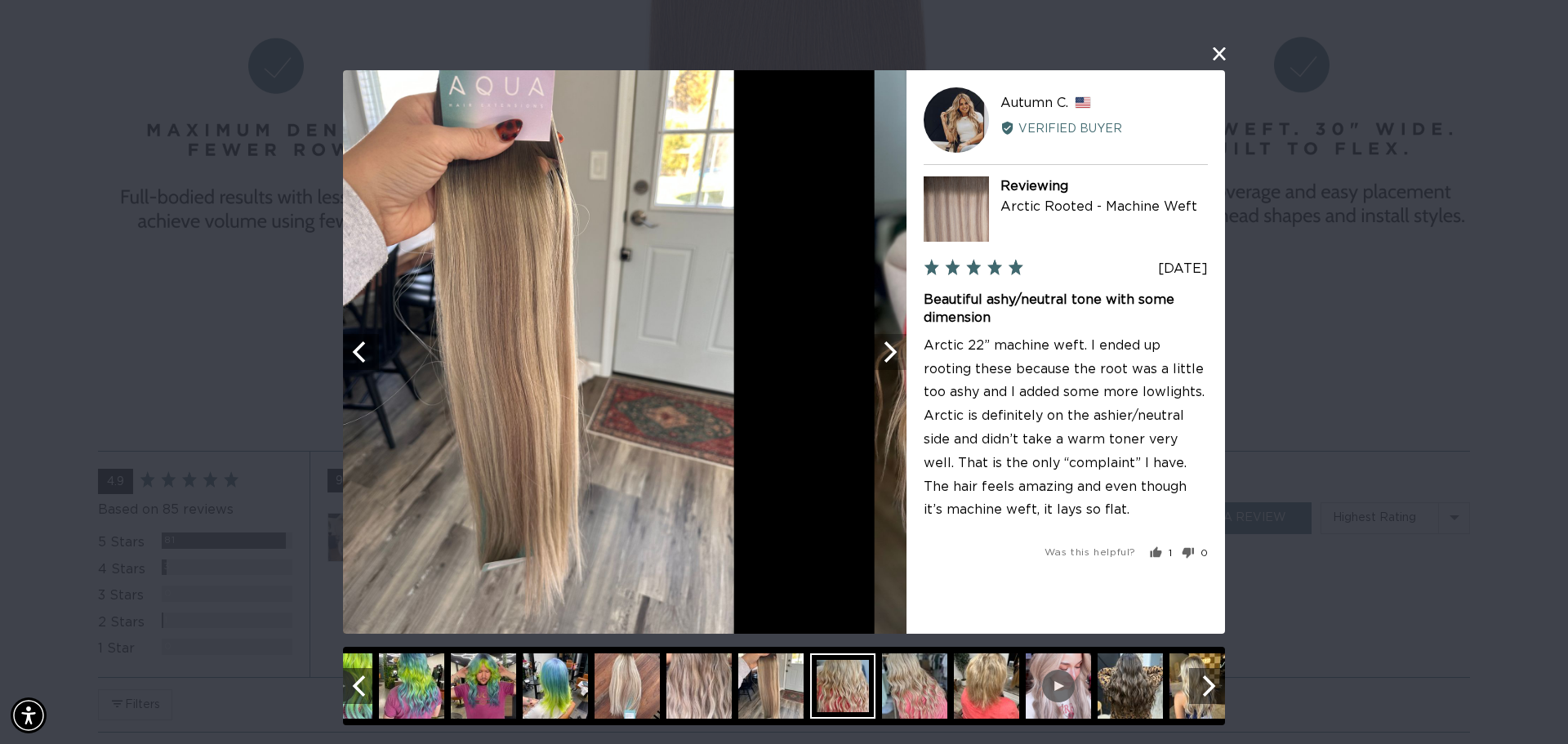
scroll to position [0, 0]
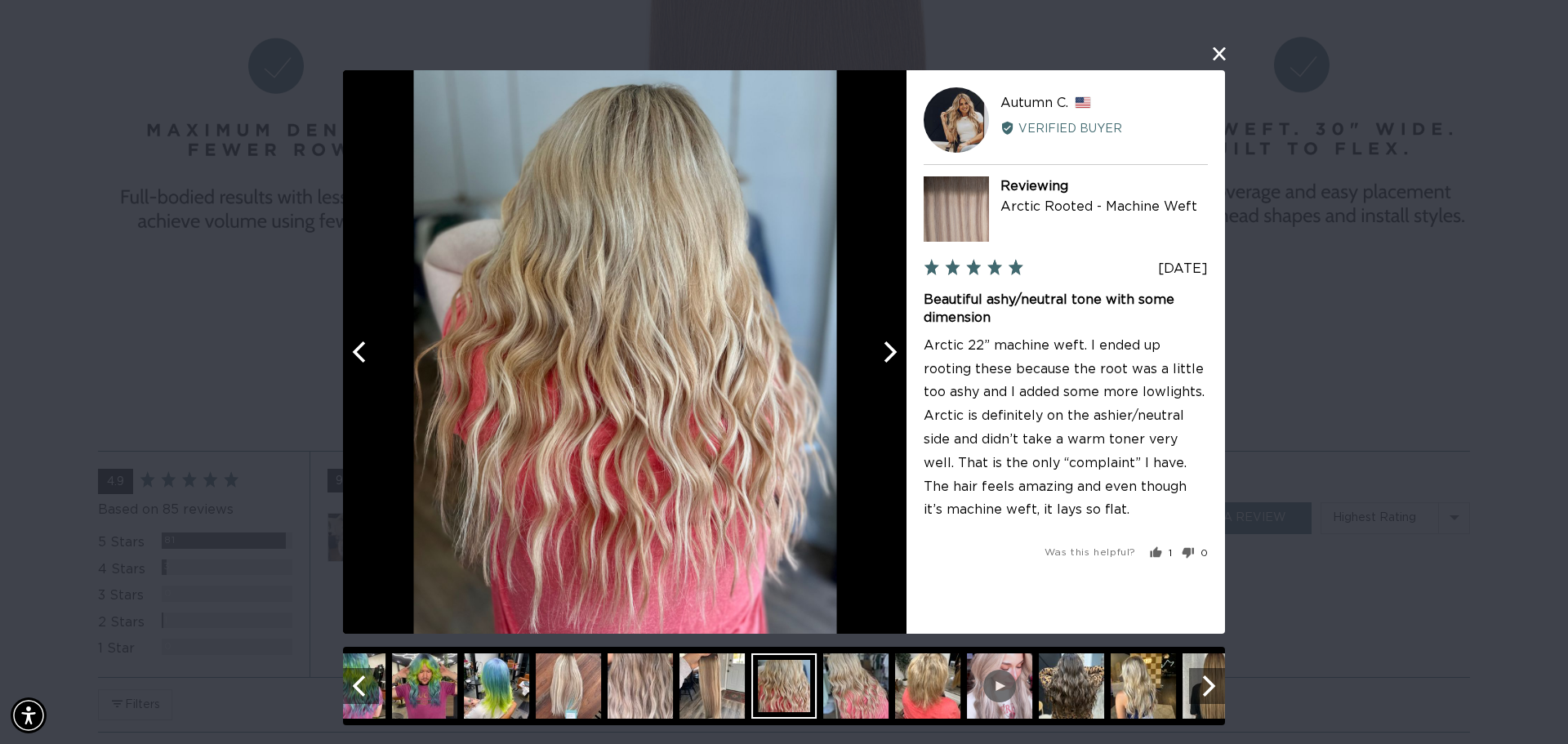
click at [888, 348] on icon "Next" at bounding box center [888, 351] width 21 height 21
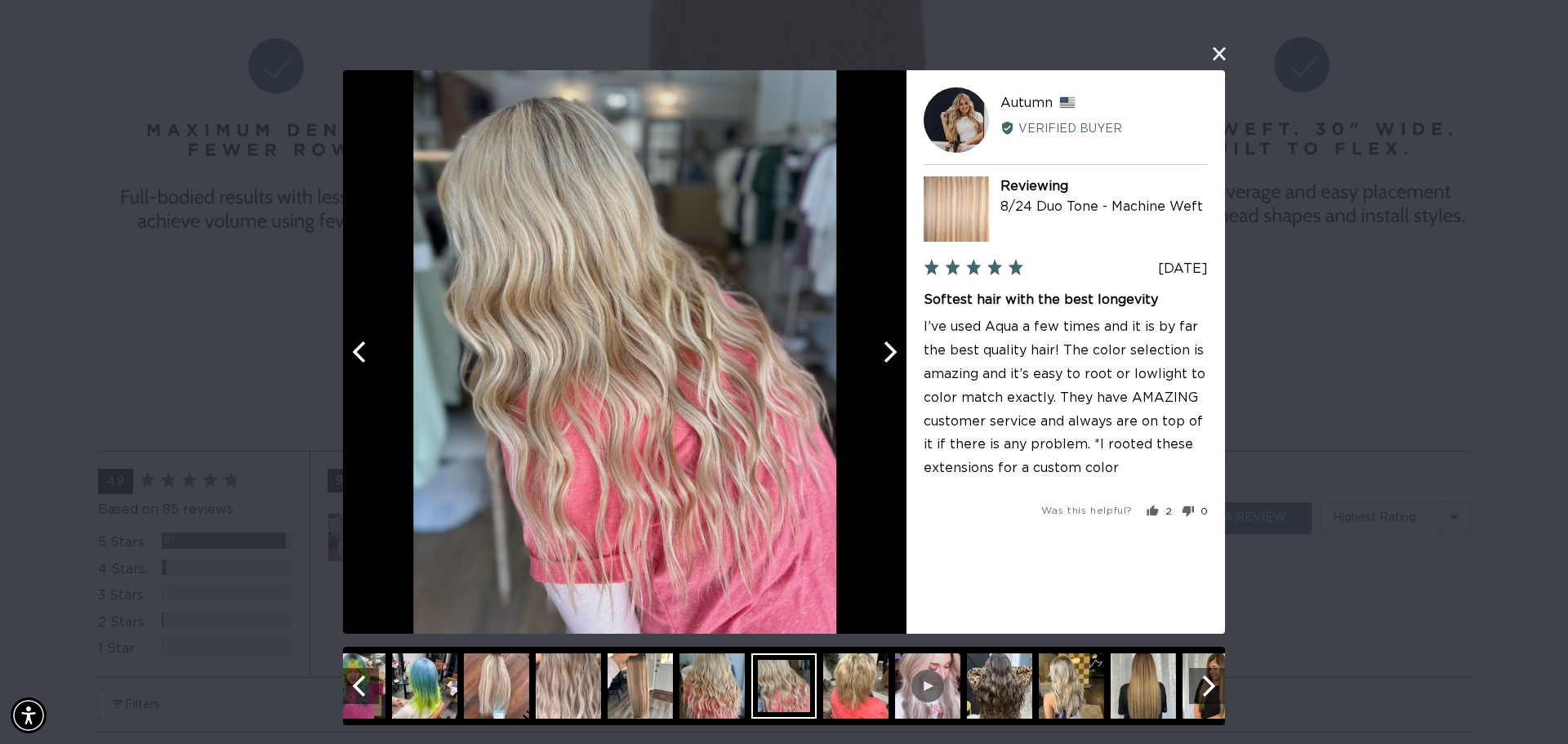
scroll to position [0, 2903]
click at [888, 349] on icon "Next" at bounding box center [888, 351] width 21 height 21
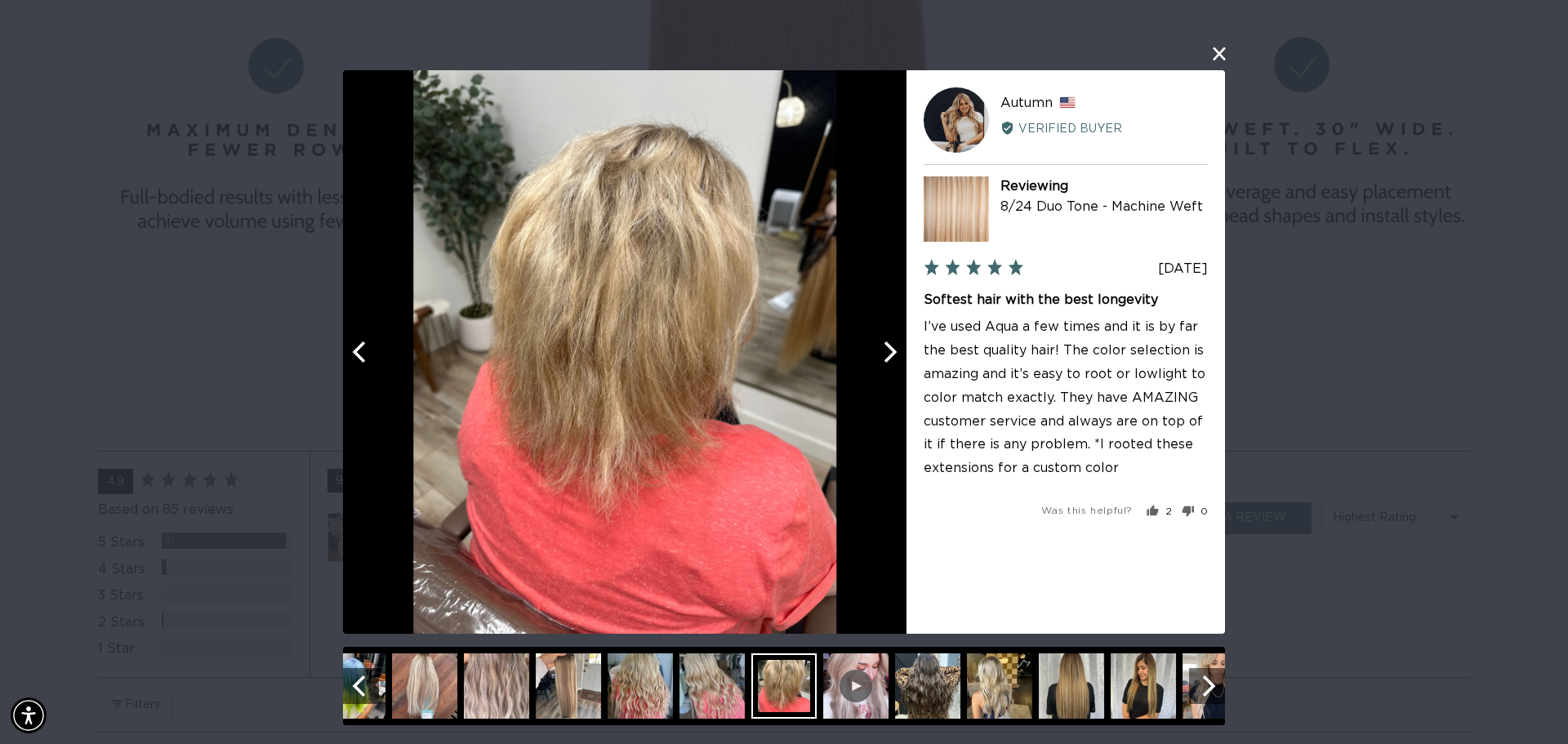
click at [886, 349] on icon "Next" at bounding box center [888, 351] width 21 height 21
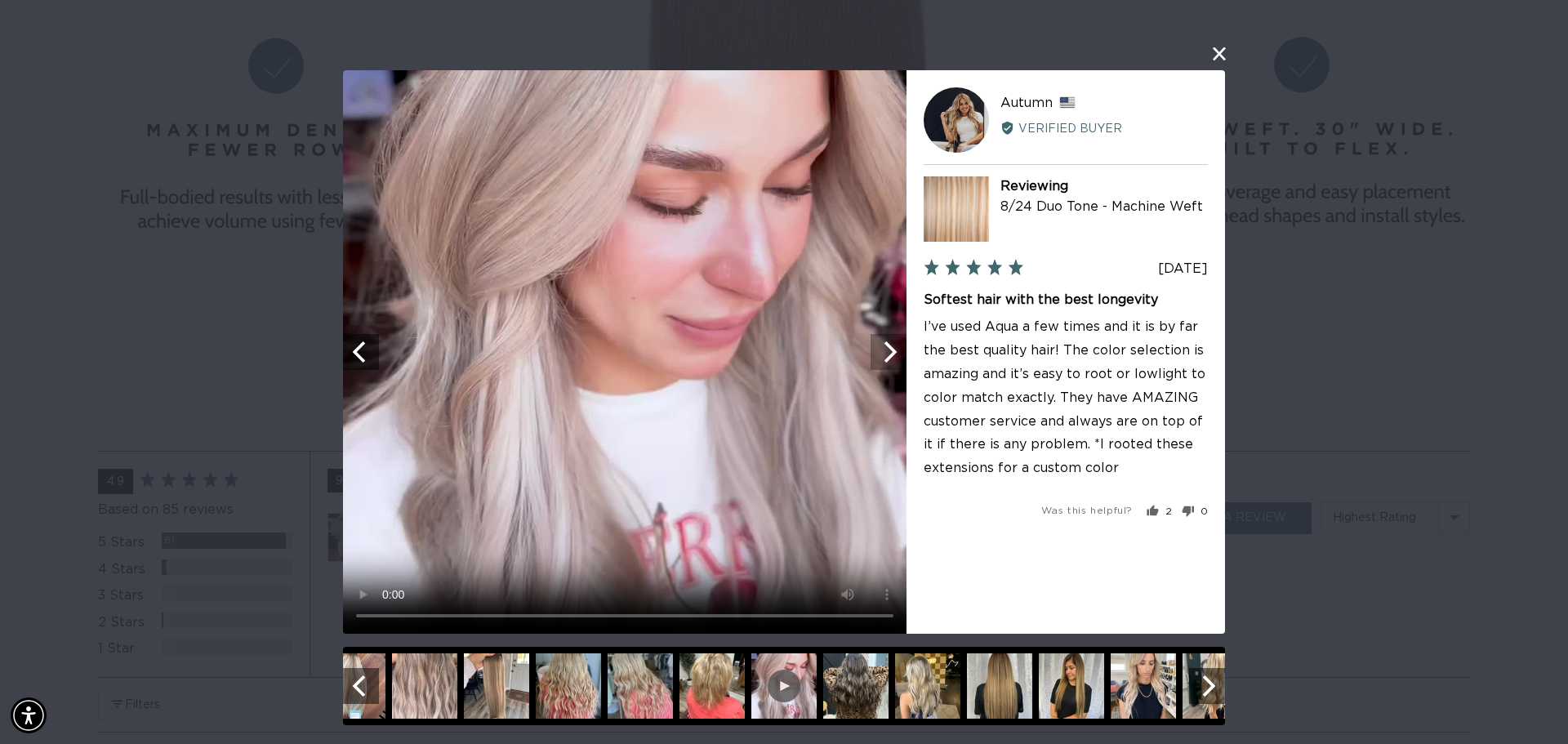
click at [886, 349] on icon "Next" at bounding box center [888, 351] width 21 height 21
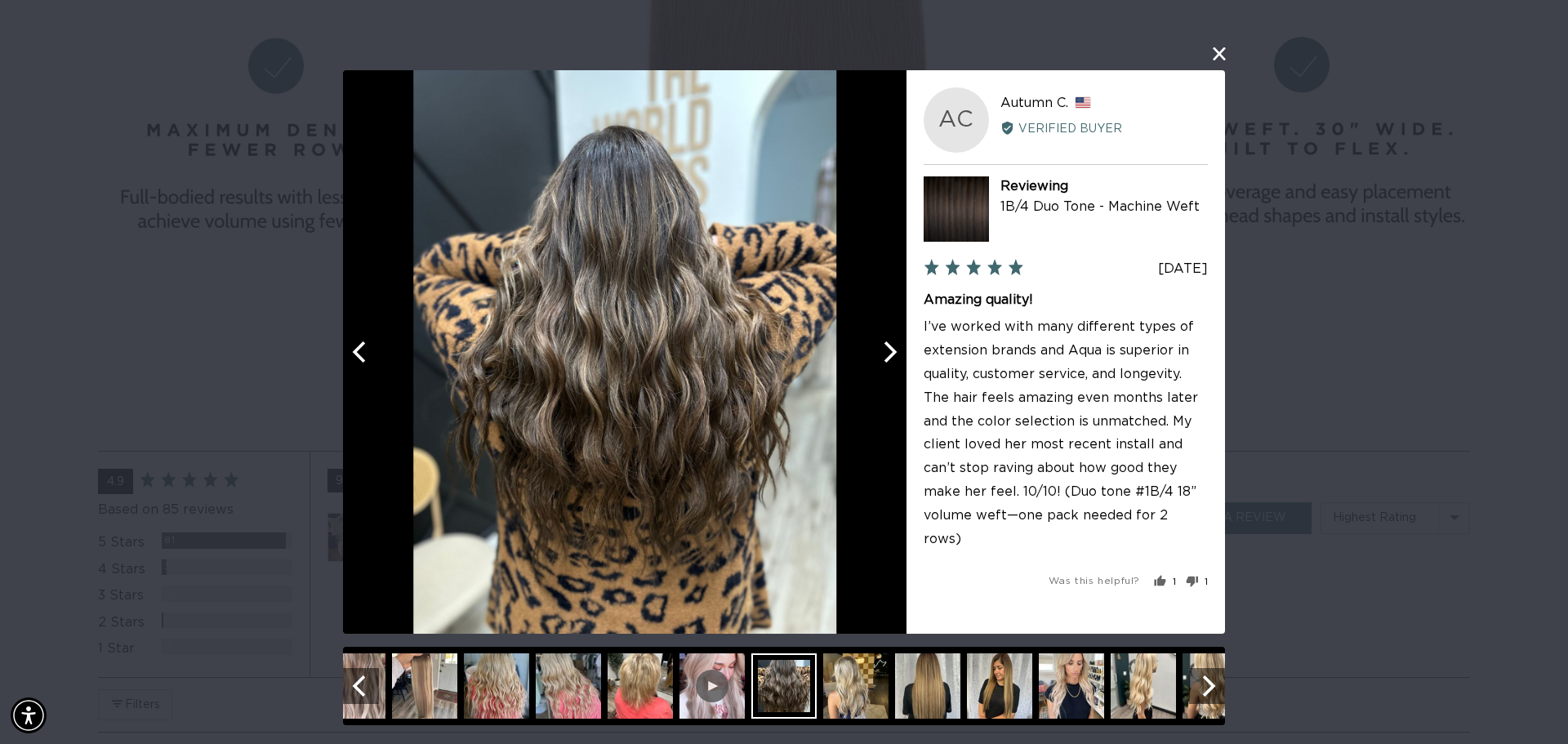
scroll to position [0, 2903]
click at [892, 349] on icon "Next" at bounding box center [890, 351] width 13 height 21
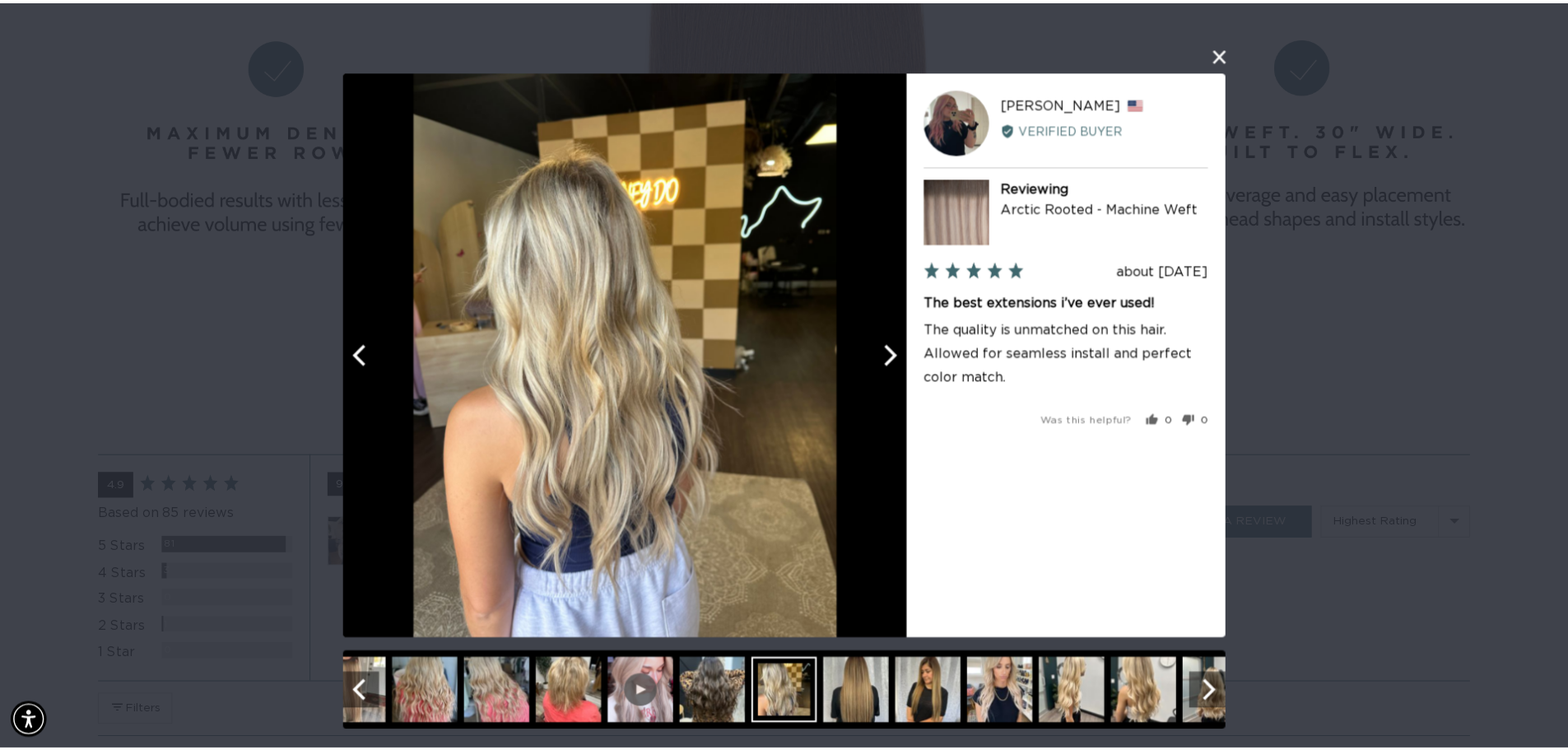
scroll to position [0, 0]
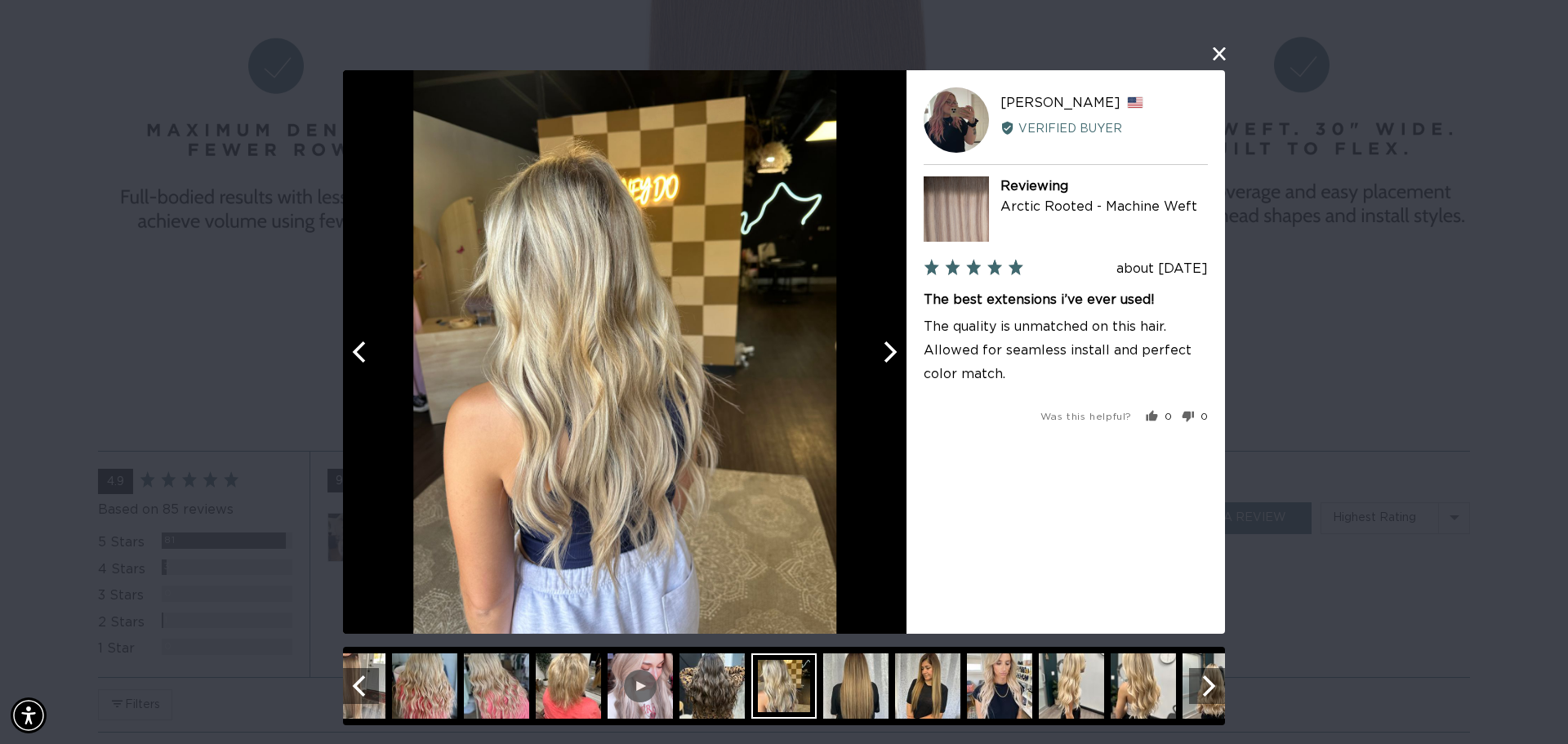
click at [1224, 46] on button "close this modal window" at bounding box center [1219, 52] width 20 height 20
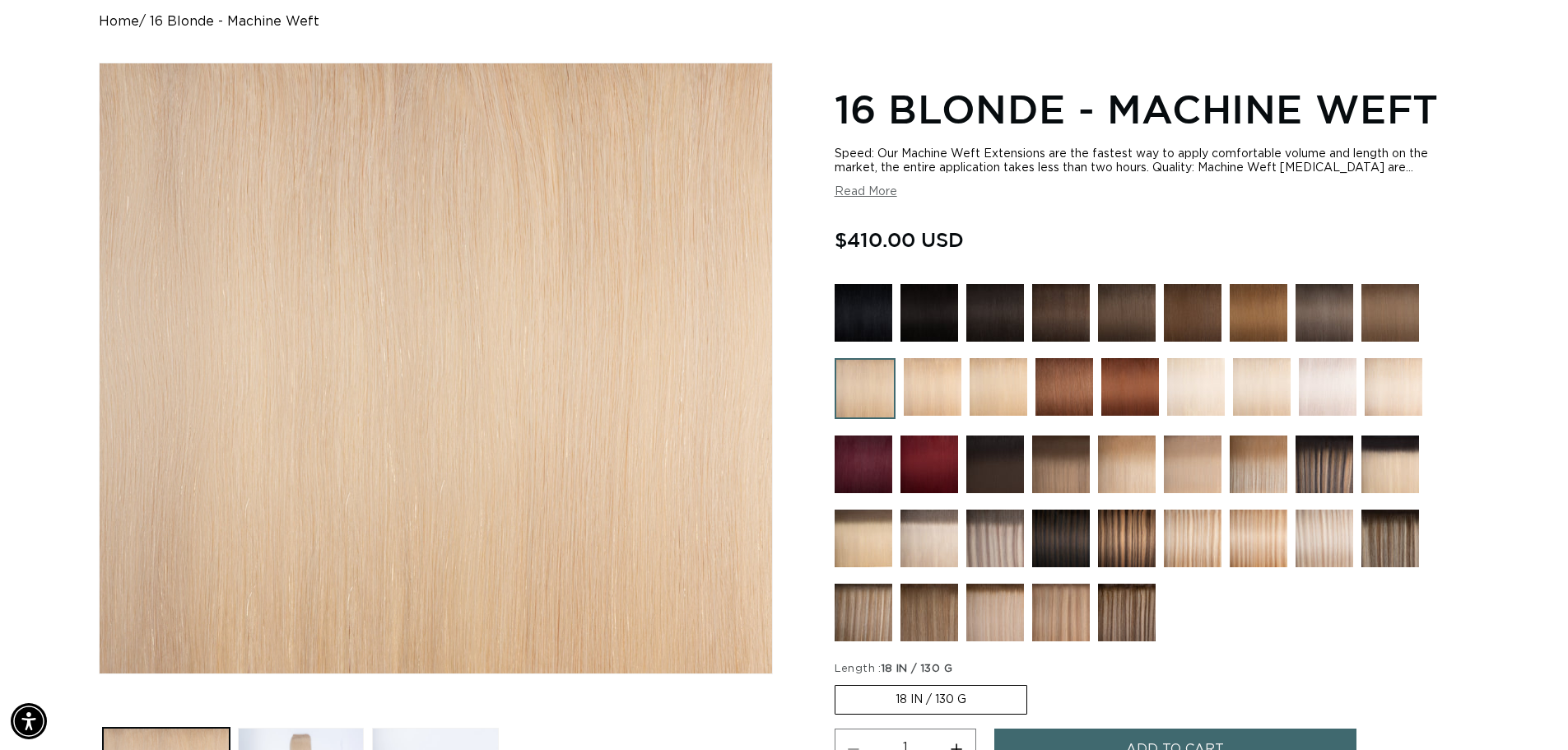
scroll to position [0, 1451]
click at [873, 708] on label "18 IN / 130 G Variant sold out or unavailable" at bounding box center [931, 700] width 193 height 29
click at [840, 682] on input "18 IN / 130 G Variant sold out or unavailable" at bounding box center [839, 682] width 1 height 1
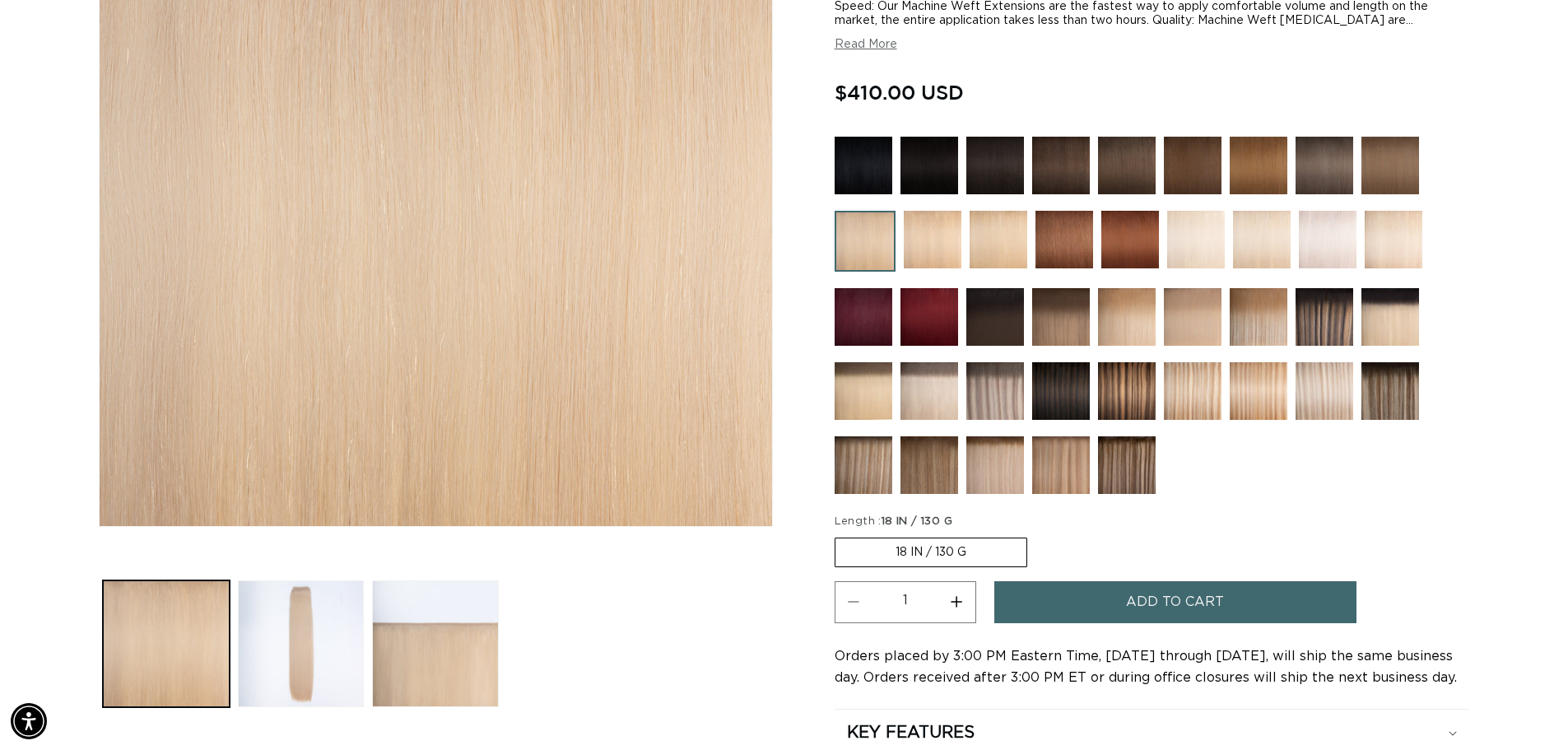
scroll to position [329, 0]
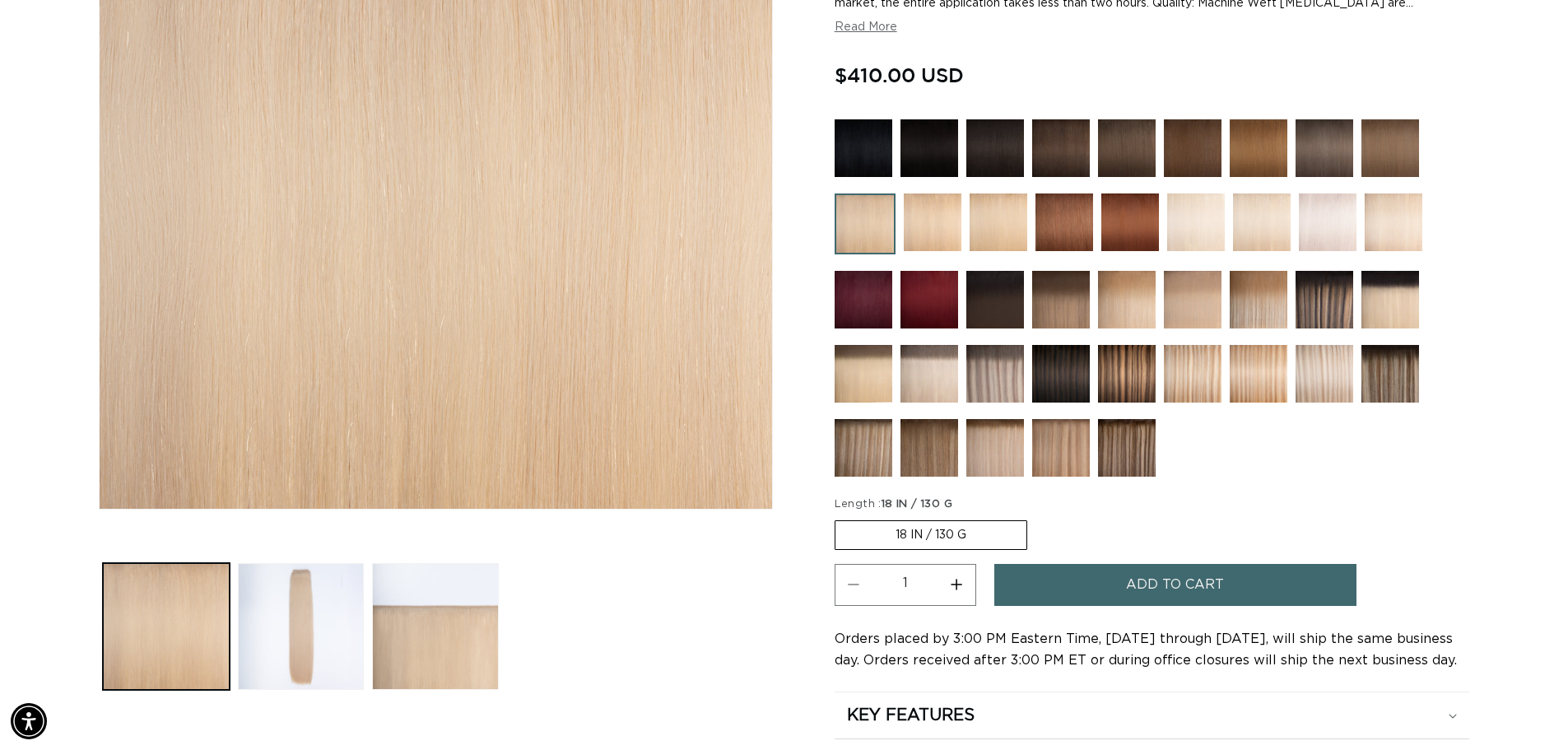
click at [987, 534] on label "18 IN / 130 G Variant sold out or unavailable" at bounding box center [931, 535] width 193 height 29
click at [840, 518] on input "18 IN / 130 G Variant sold out or unavailable" at bounding box center [839, 517] width 1 height 1
click at [967, 530] on label "18 IN / 130 G Variant sold out or unavailable" at bounding box center [931, 535] width 193 height 29
click at [840, 518] on input "18 IN / 130 G Variant sold out or unavailable" at bounding box center [839, 517] width 1 height 1
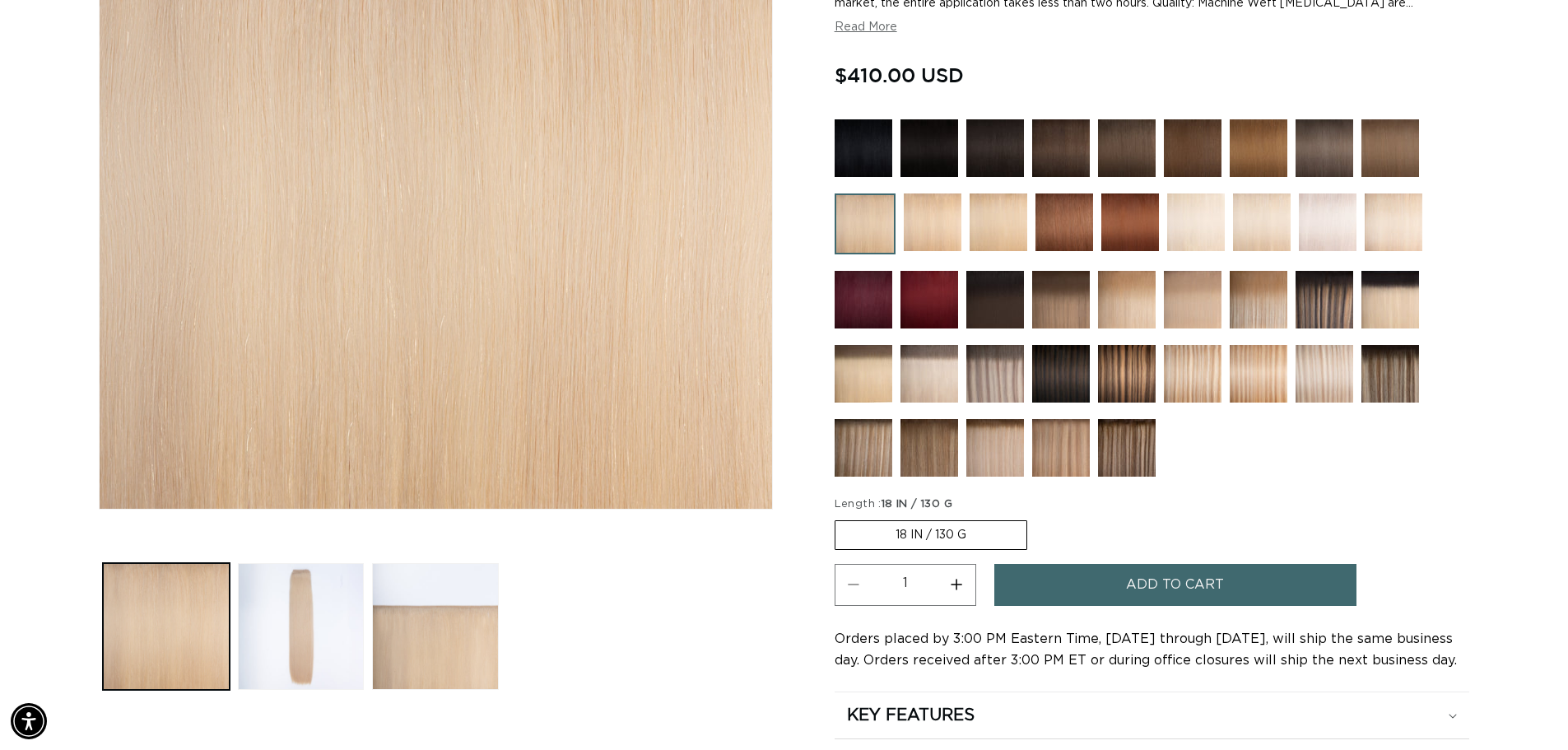
click at [967, 530] on label "18 IN / 130 G Variant sold out or unavailable" at bounding box center [931, 535] width 193 height 29
click at [840, 518] on input "18 IN / 130 G Variant sold out or unavailable" at bounding box center [839, 517] width 1 height 1
click at [913, 531] on label "18 IN / 130 G Variant sold out or unavailable" at bounding box center [931, 535] width 193 height 29
click at [840, 518] on input "18 IN / 130 G Variant sold out or unavailable" at bounding box center [839, 517] width 1 height 1
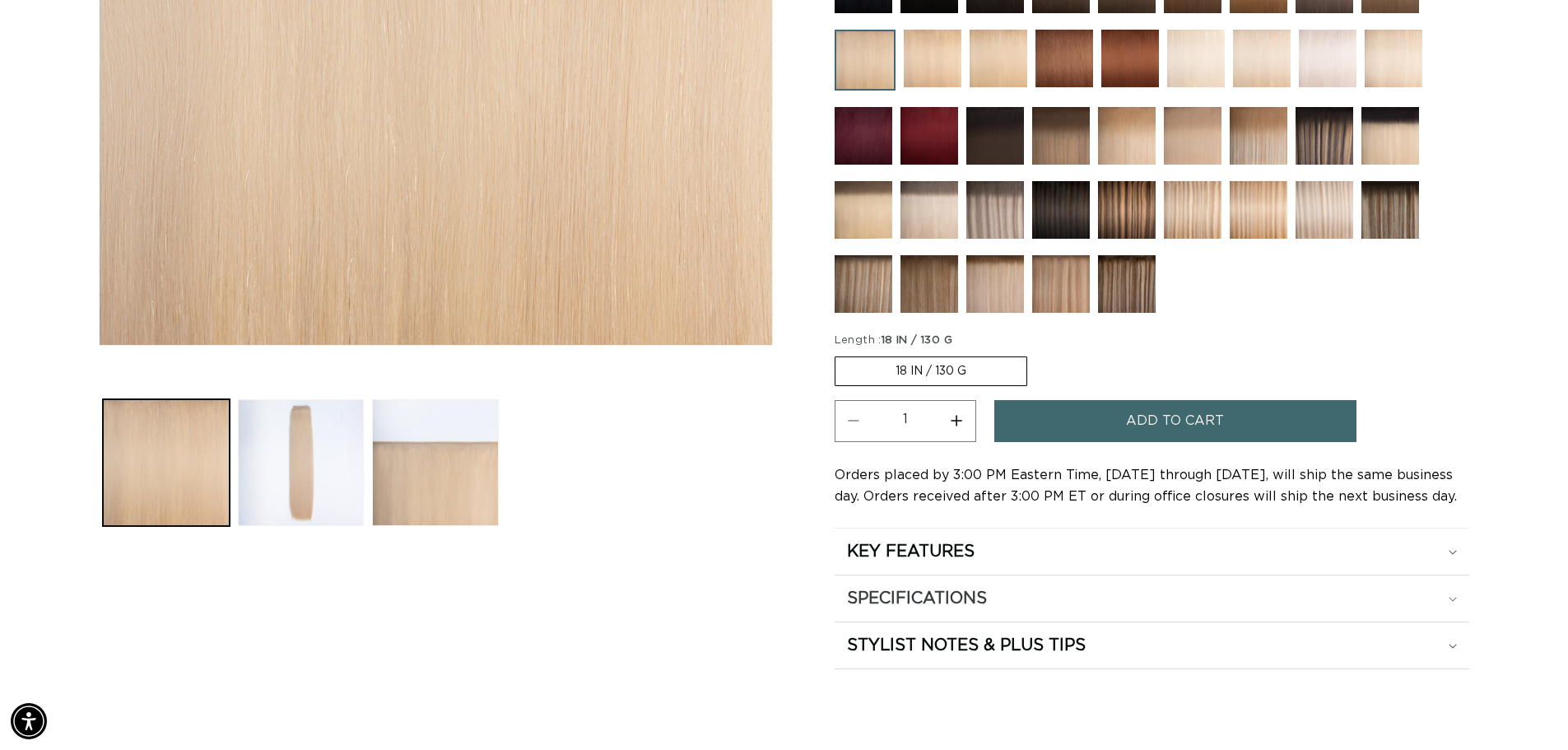
scroll to position [495, 0]
click at [984, 364] on label "18 IN / 130 G Variant sold out or unavailable" at bounding box center [931, 371] width 193 height 29
click at [840, 353] on input "18 IN / 130 G Variant sold out or unavailable" at bounding box center [839, 352] width 1 height 1
click at [1036, 546] on div "KEY FEATURES" at bounding box center [1152, 551] width 610 height 22
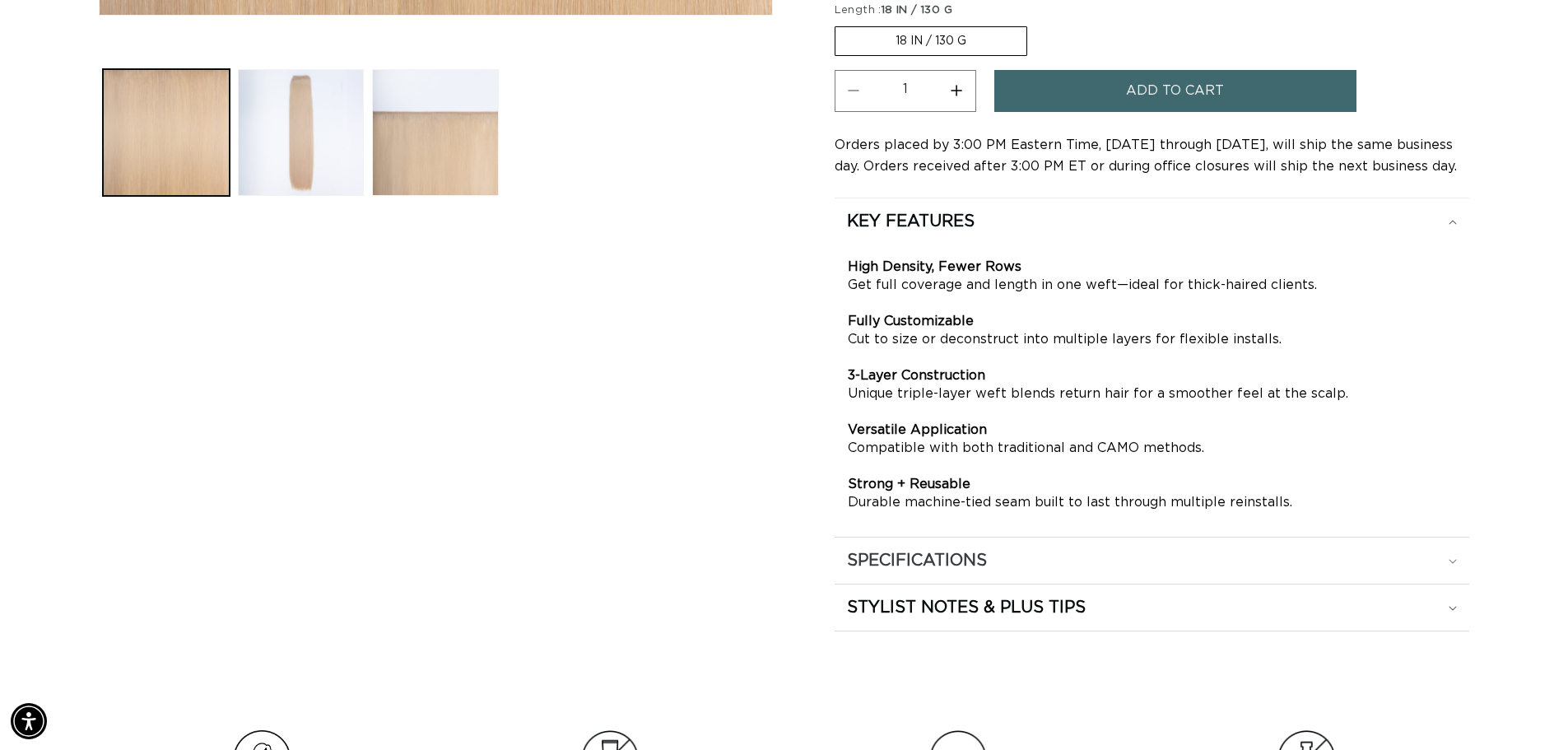
scroll to position [0, 1451]
click at [1161, 565] on div "SPECIFICATIONS" at bounding box center [1152, 560] width 610 height 22
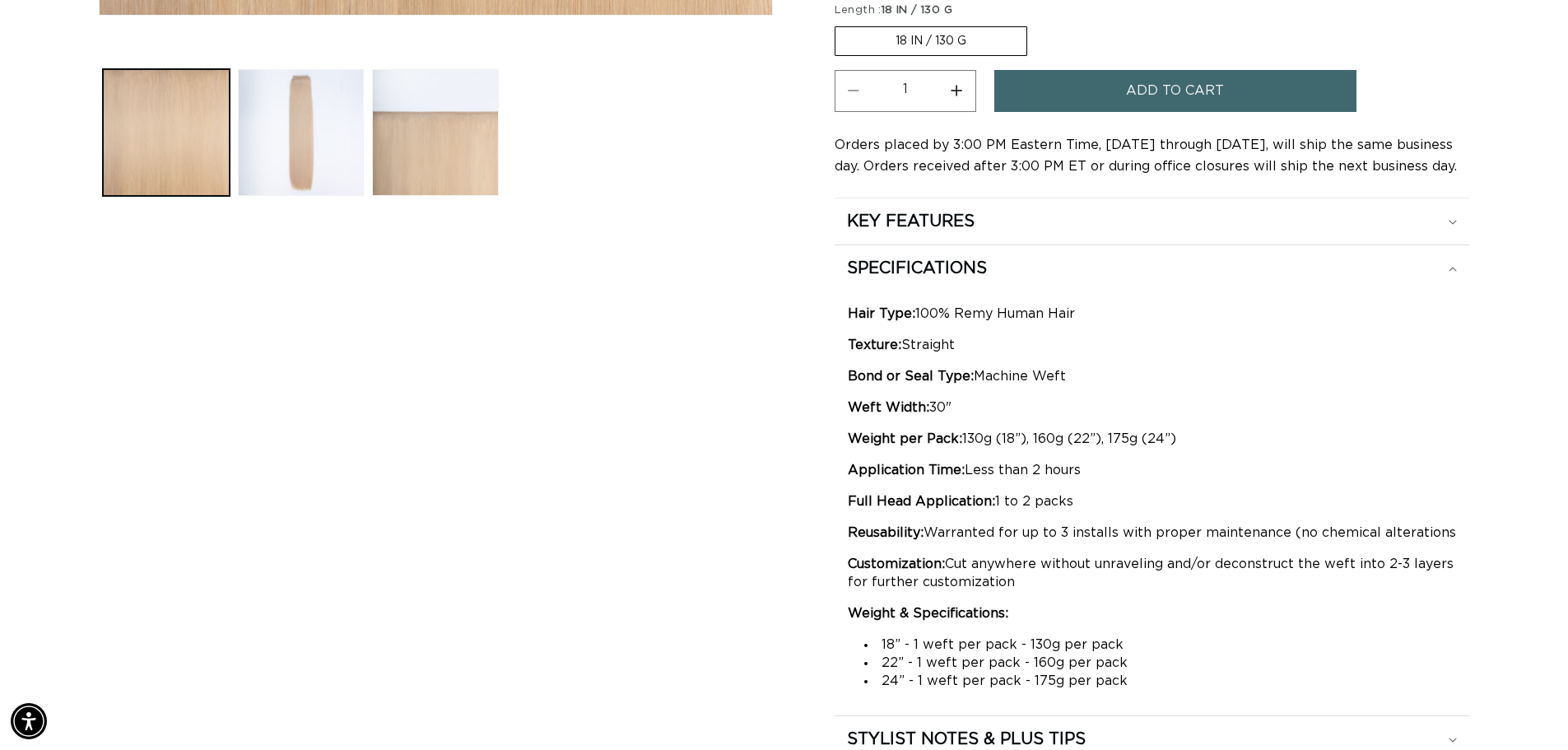
click at [1118, 661] on li "22” - 1 weft per pack - 160g per pack" at bounding box center [1160, 663] width 592 height 18
